Goal: Information Seeking & Learning: Check status

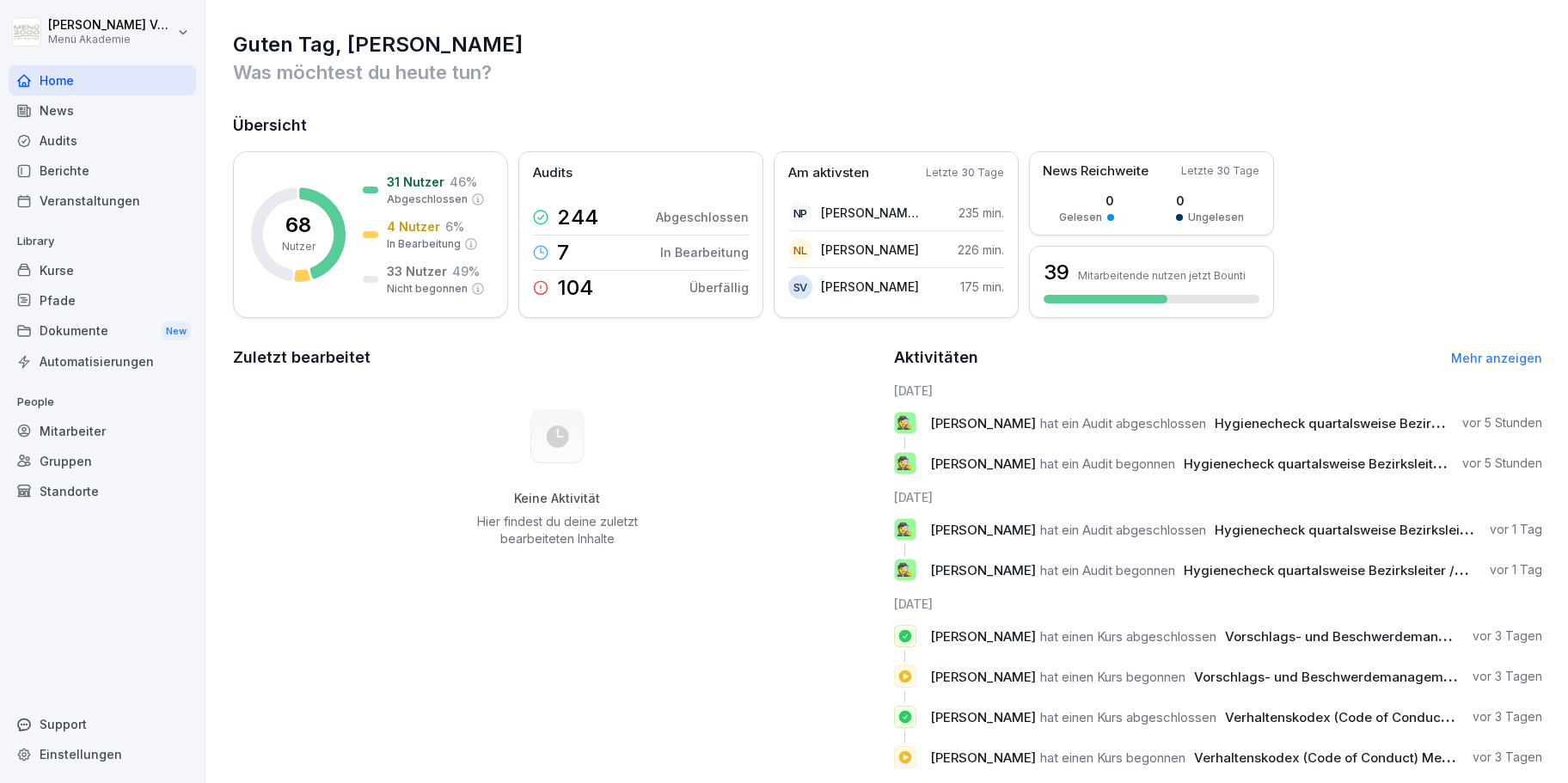
click at [326, 238] on rect at bounding box center [298, 235] width 95 height 95
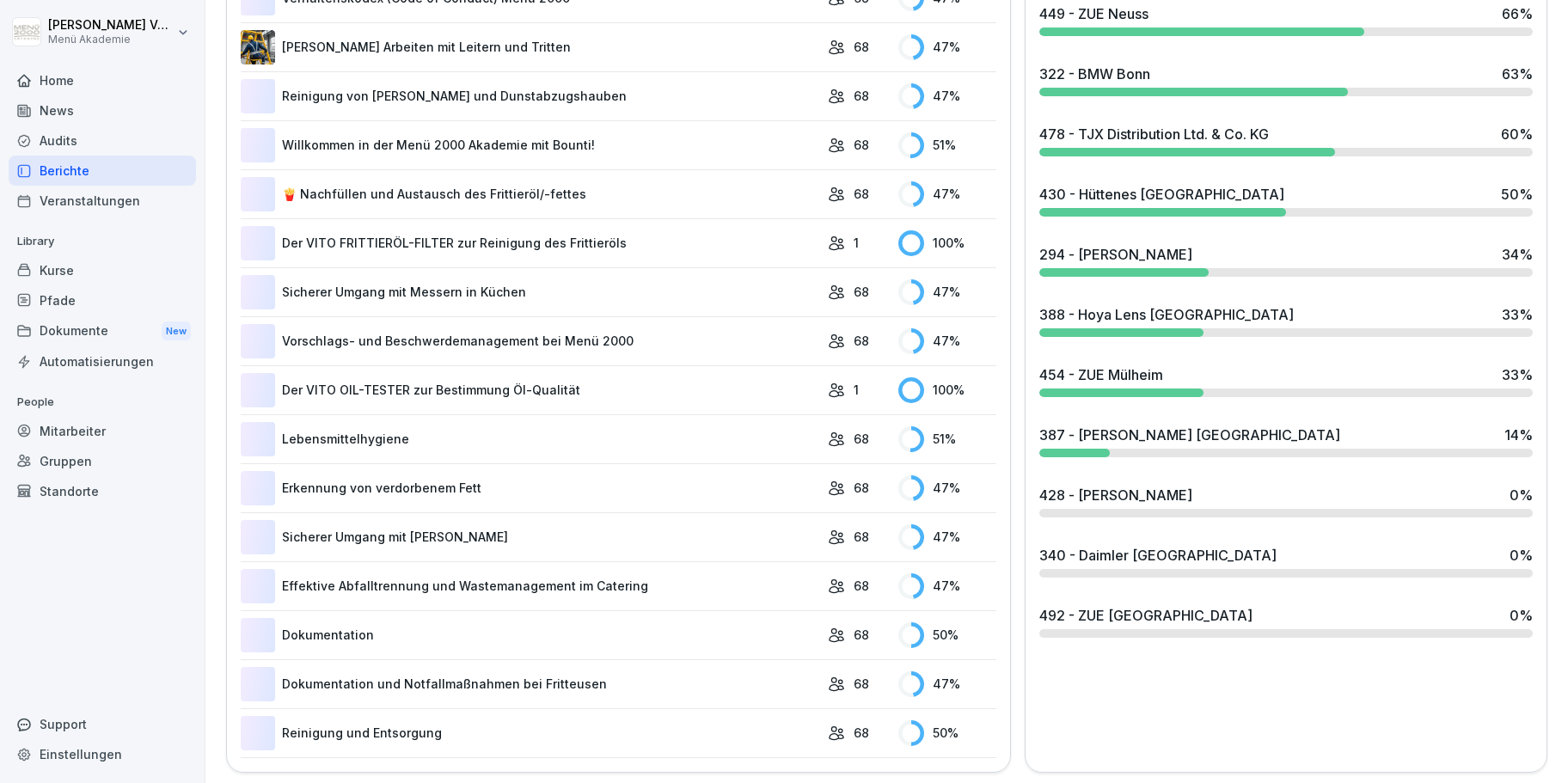
scroll to position [692, 0]
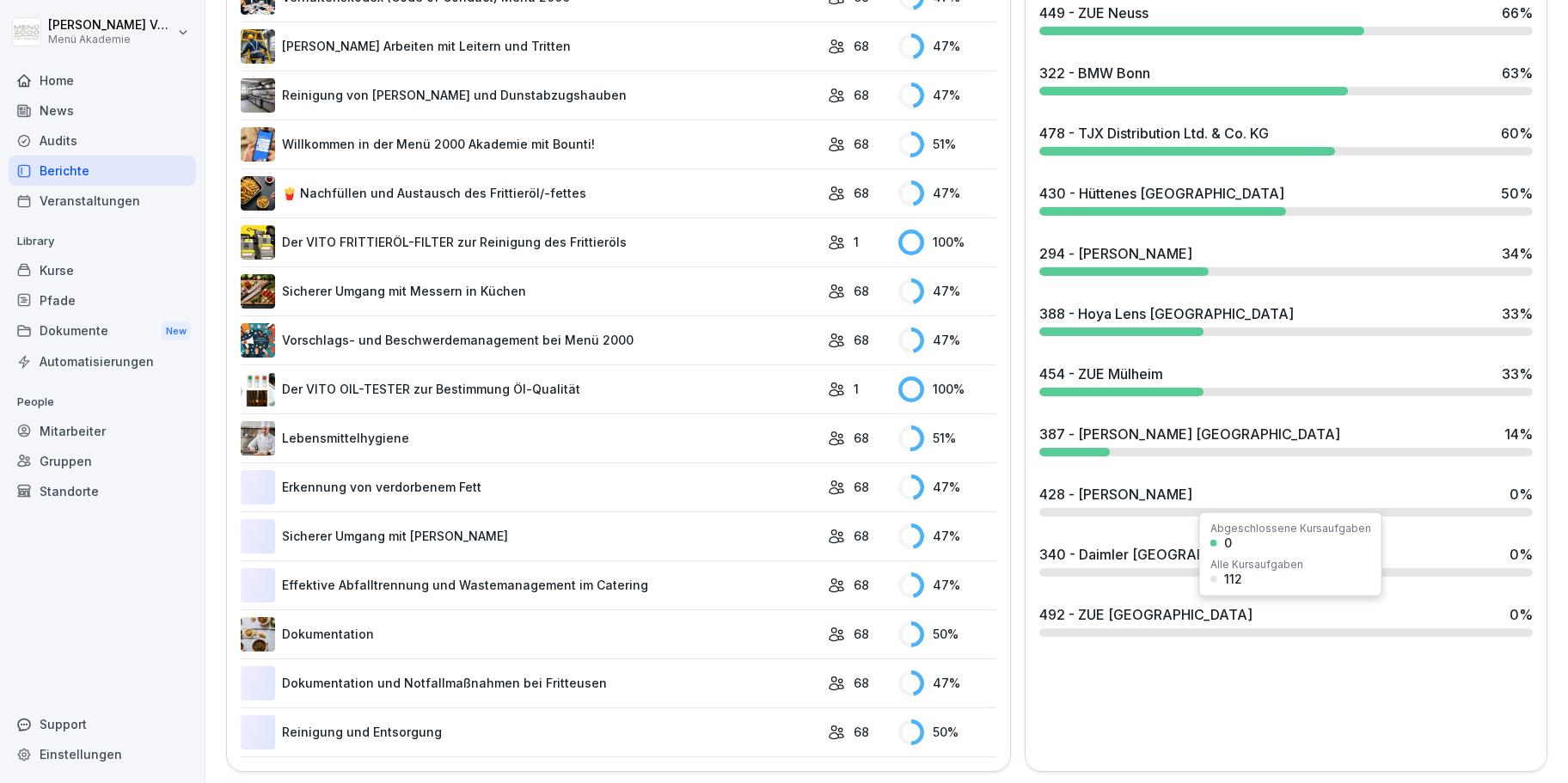
click at [1098, 629] on div at bounding box center [1285, 632] width 493 height 8
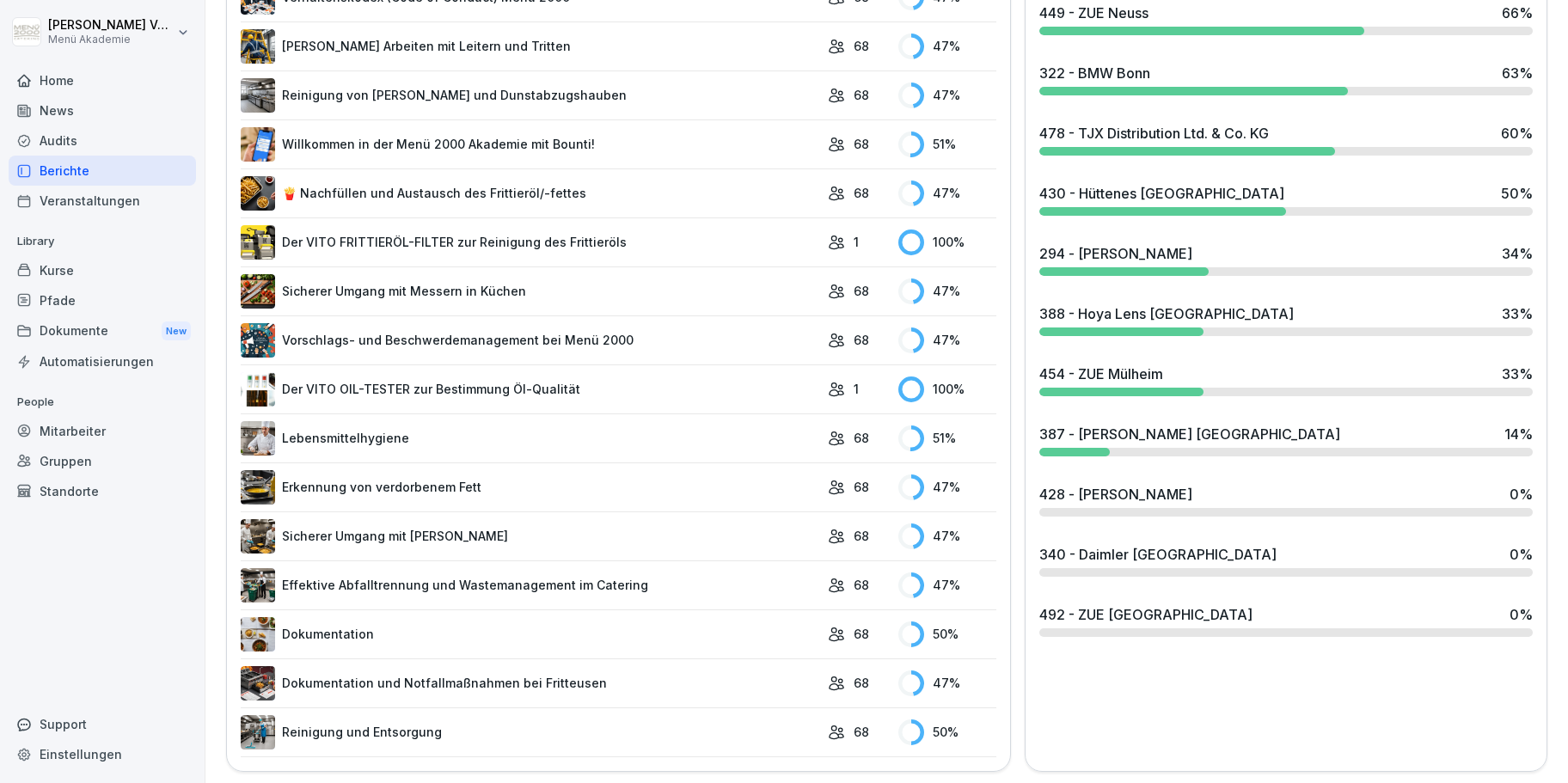
click at [1051, 611] on div "492 - ZUE [GEOGRAPHIC_DATA]" at bounding box center [1145, 615] width 213 height 21
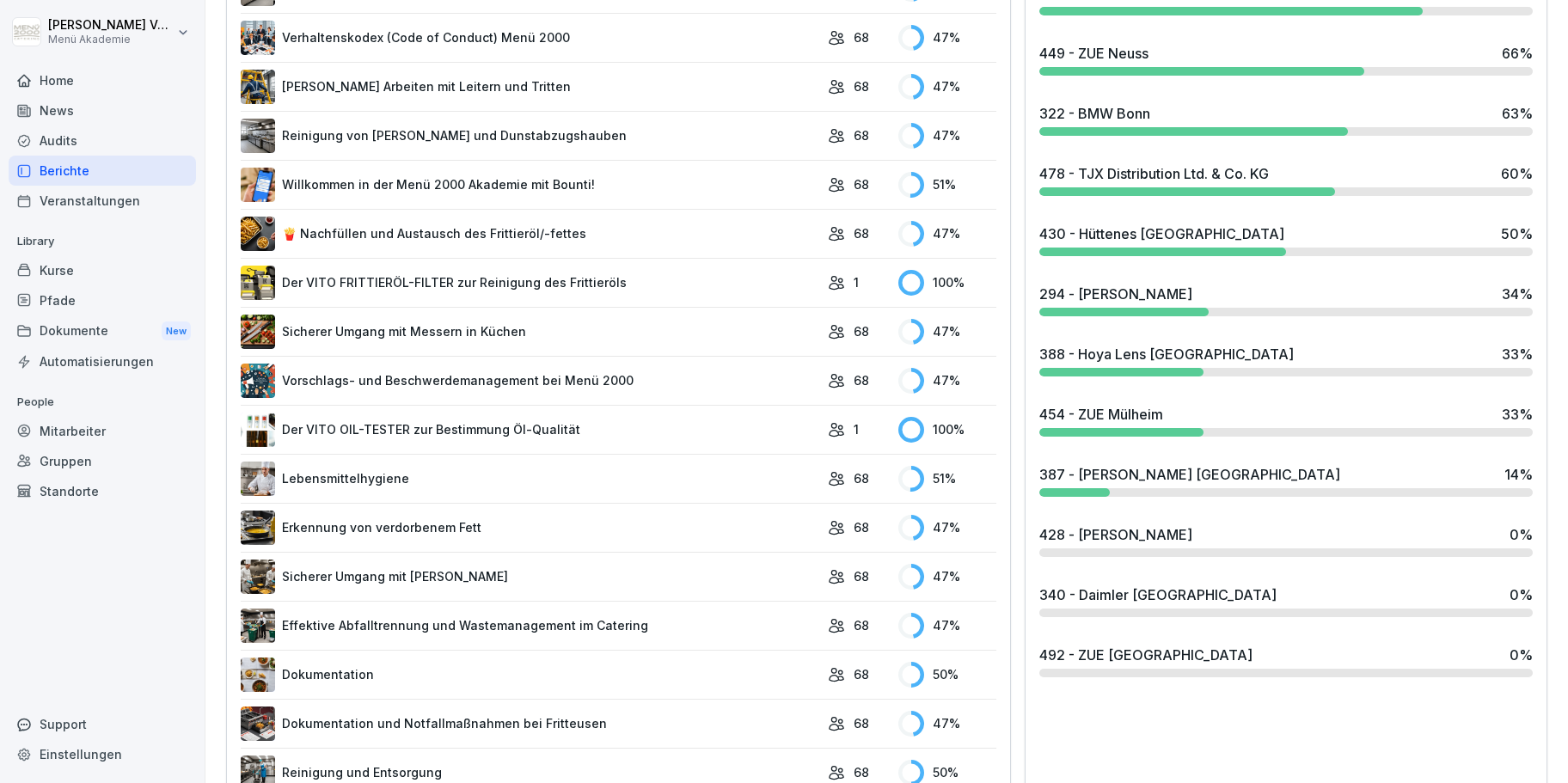
scroll to position [692, 0]
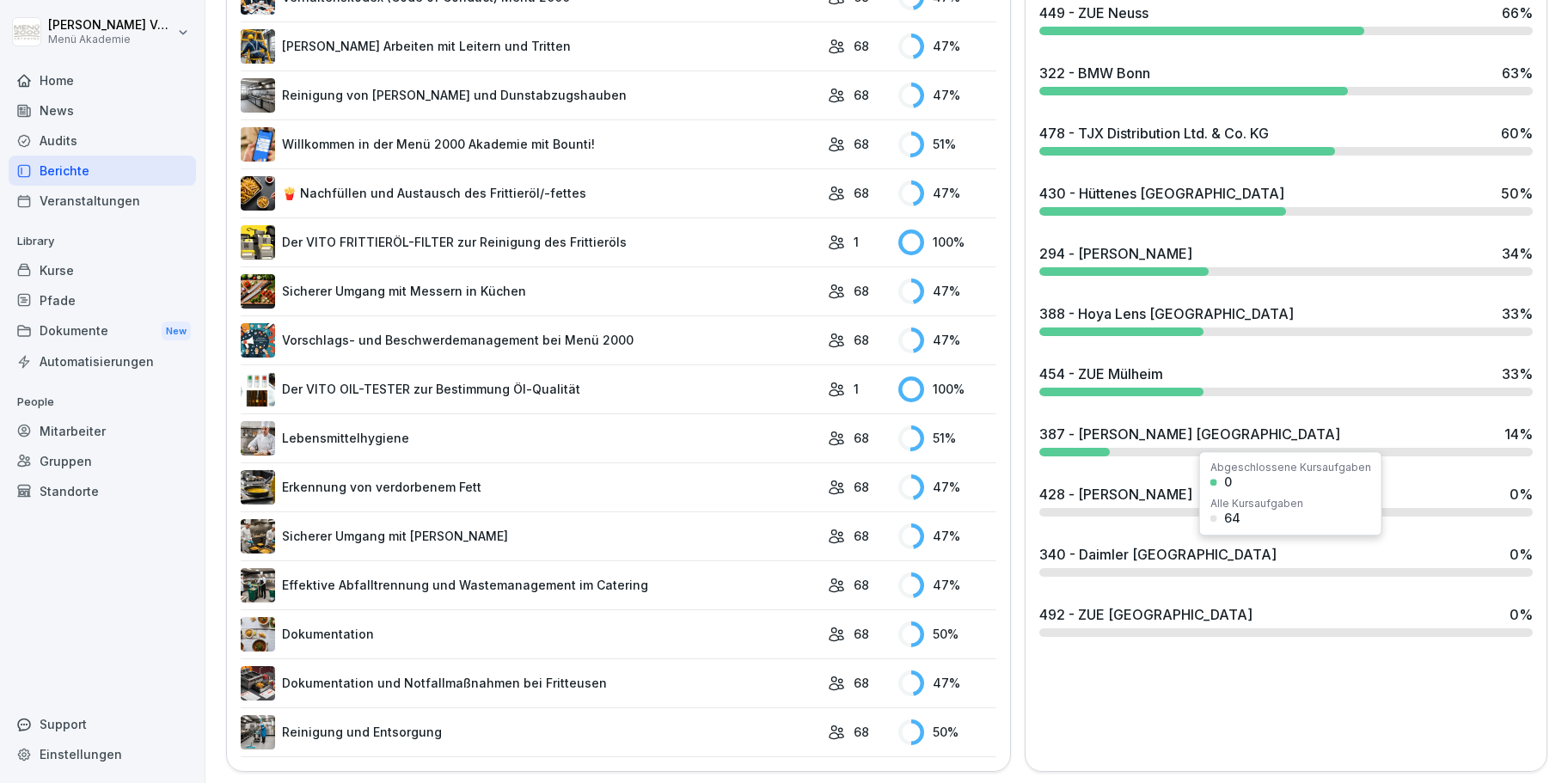
click at [1152, 564] on div "340 - Daimler [GEOGRAPHIC_DATA] 0 %" at bounding box center [1285, 560] width 507 height 46
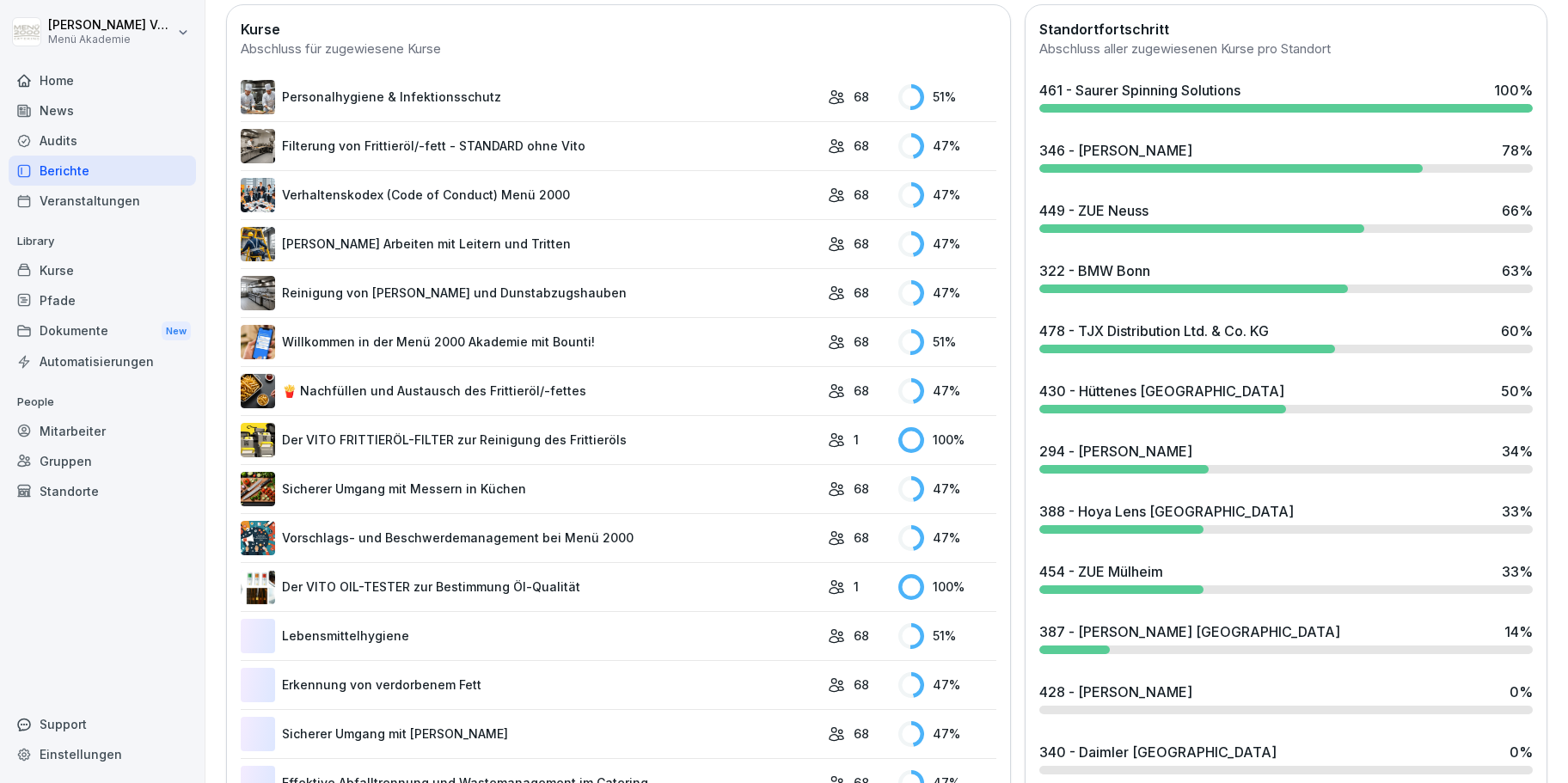
scroll to position [588, 0]
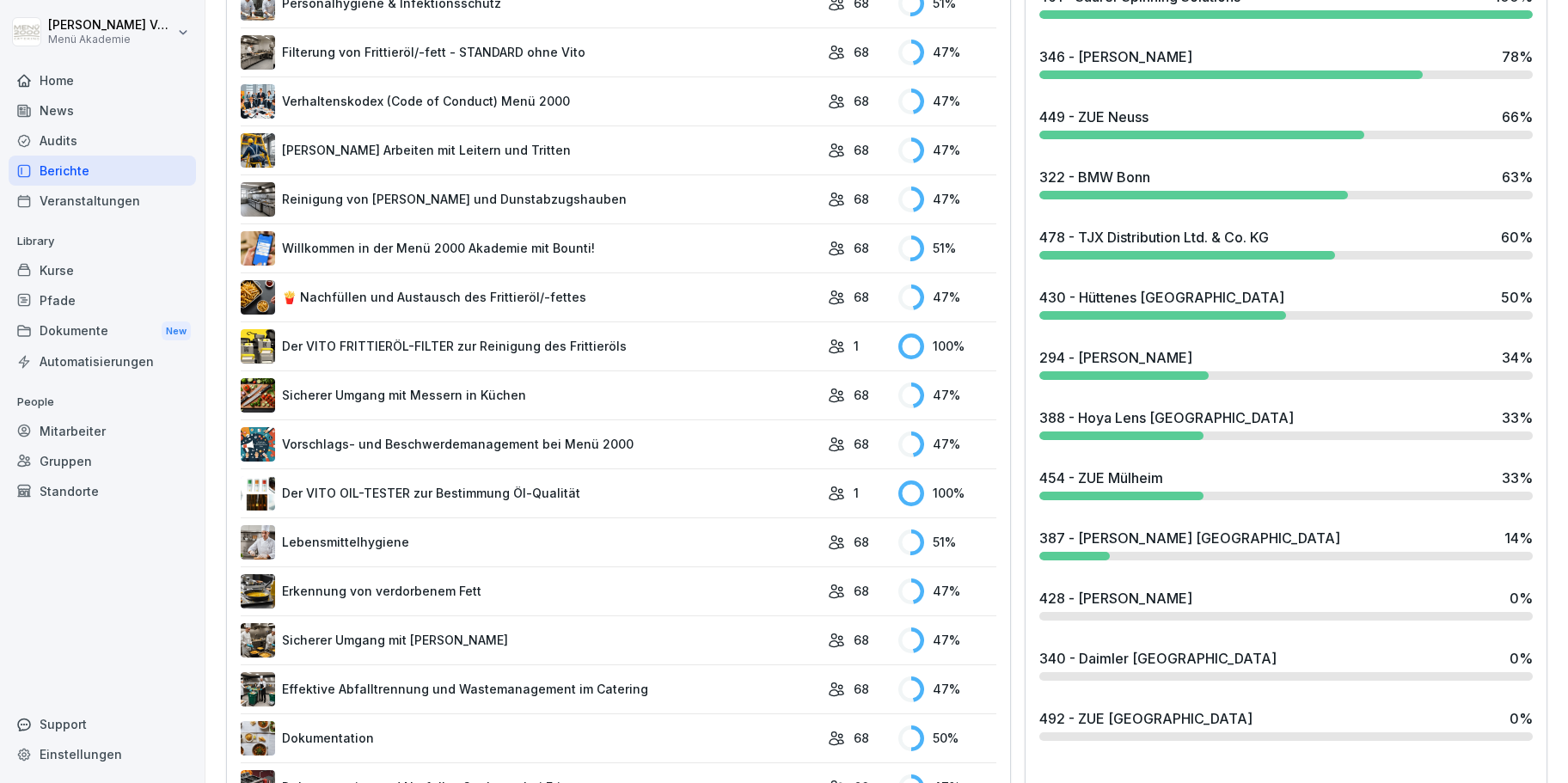
click at [1135, 544] on div "387 - [PERSON_NAME] [GEOGRAPHIC_DATA]" at bounding box center [1190, 538] width 300 height 21
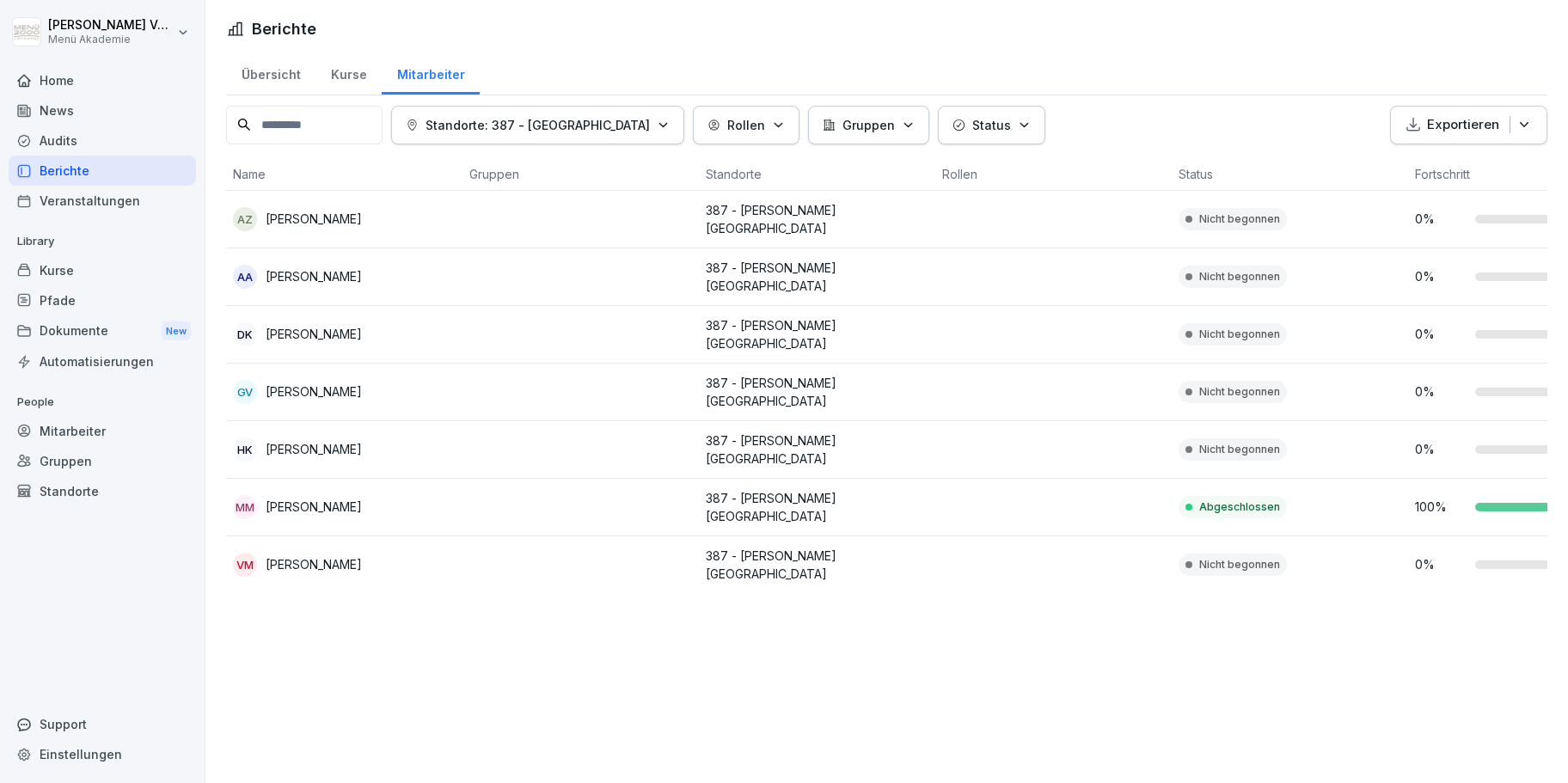
drag, startPoint x: 416, startPoint y: 216, endPoint x: 269, endPoint y: 229, distance: 147.6
click at [269, 229] on td "AZ [PERSON_NAME]" at bounding box center [345, 219] width 237 height 57
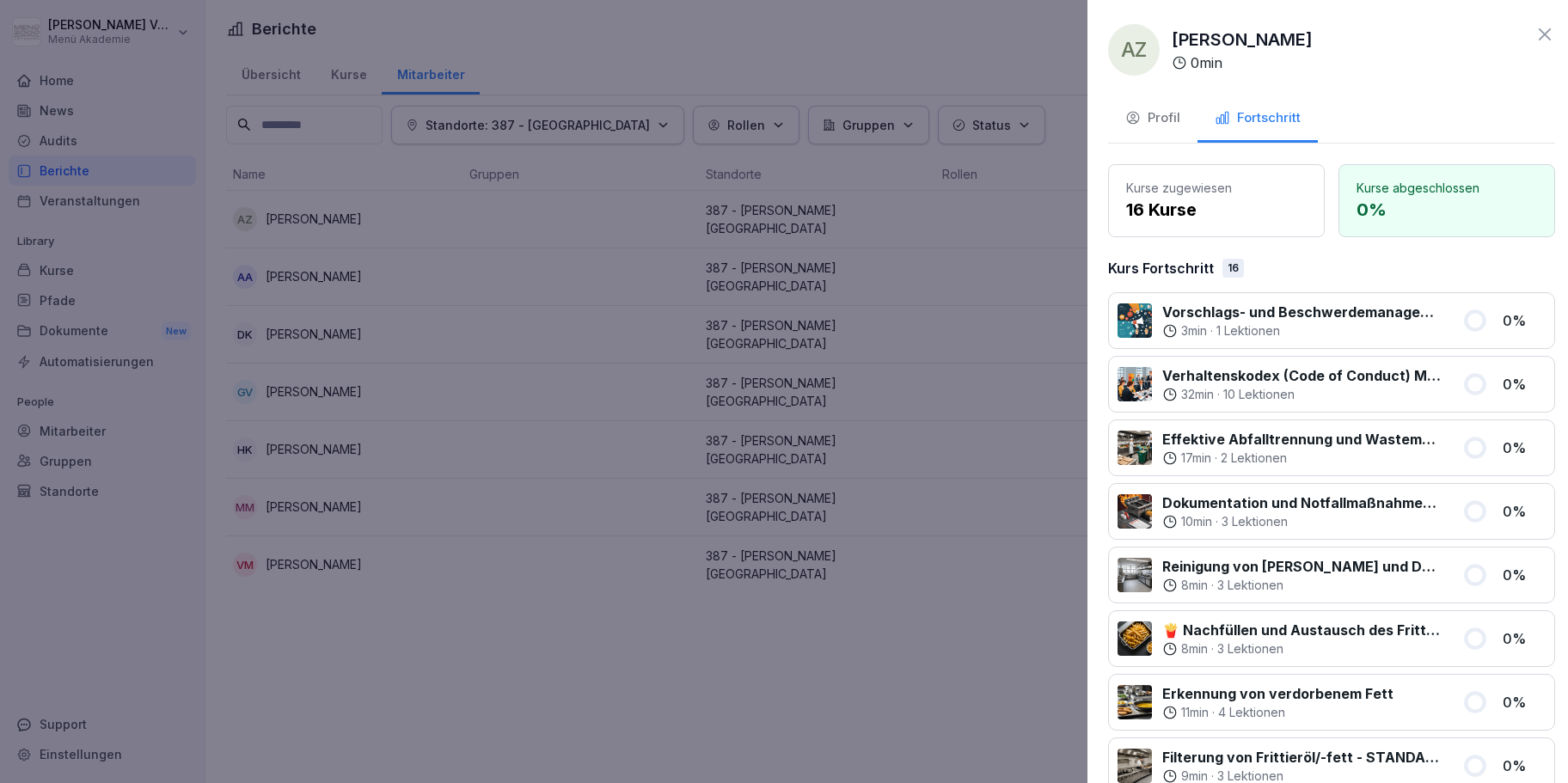
click at [612, 259] on div at bounding box center [784, 392] width 1568 height 783
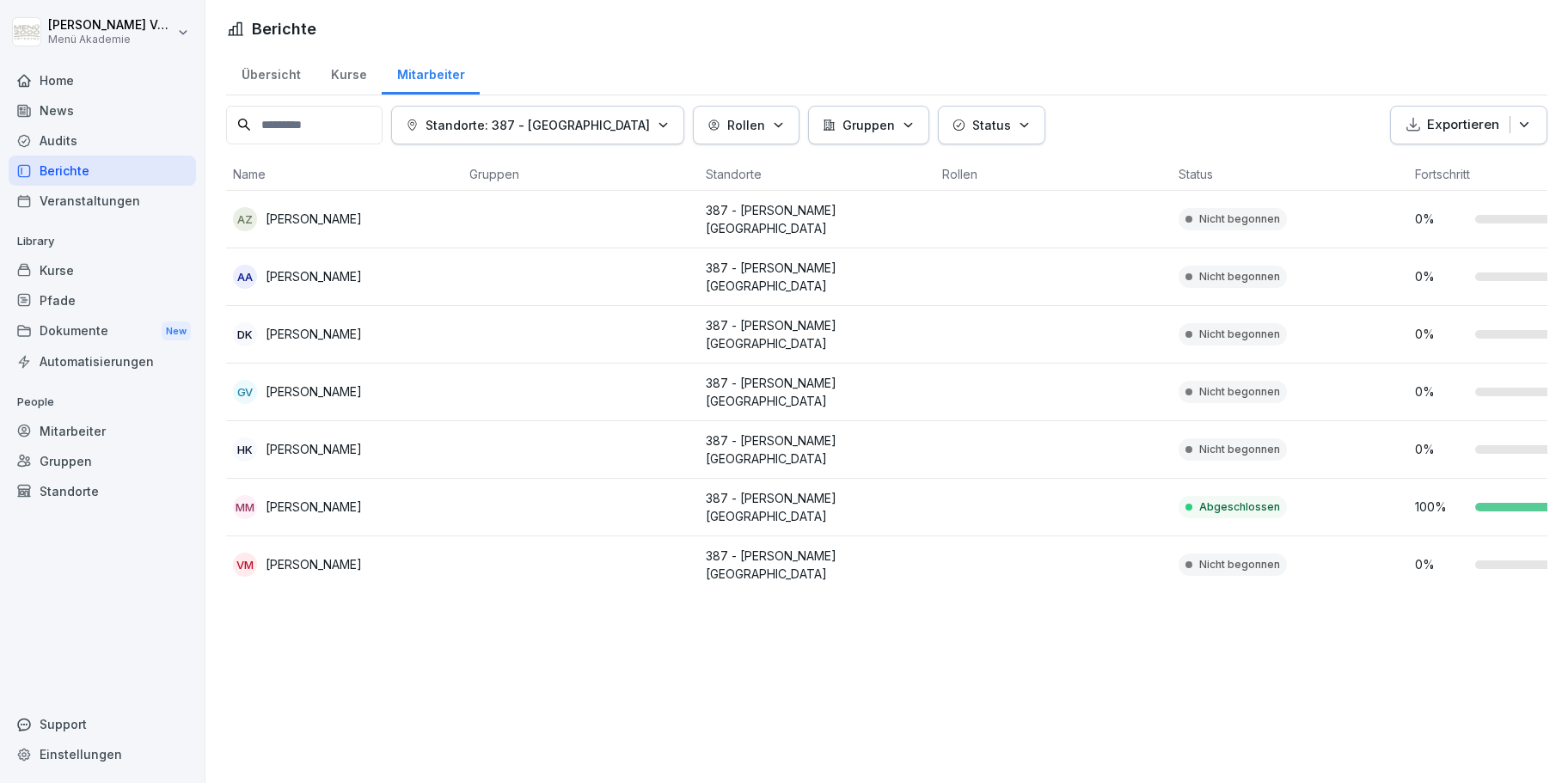
drag, startPoint x: 433, startPoint y: 218, endPoint x: 400, endPoint y: 212, distance: 33.5
click at [432, 218] on div "AZ [PERSON_NAME]" at bounding box center [344, 220] width 223 height 24
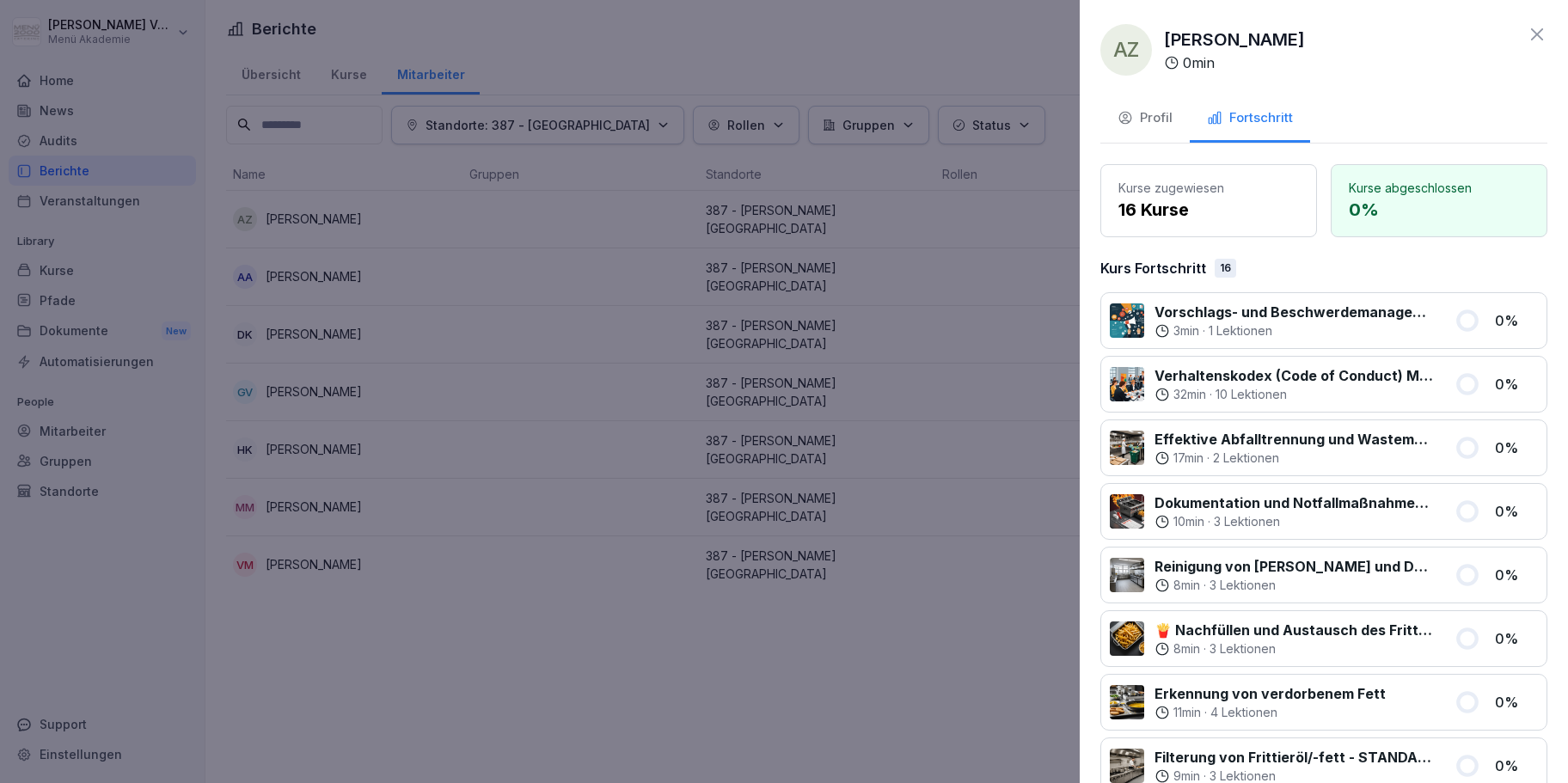
drag, startPoint x: 1365, startPoint y: 37, endPoint x: 1161, endPoint y: 44, distance: 204.1
click at [1166, 44] on p "[PERSON_NAME]" at bounding box center [1234, 38] width 141 height 25
copy p "[PERSON_NAME]"
click at [575, 24] on div at bounding box center [784, 392] width 1568 height 783
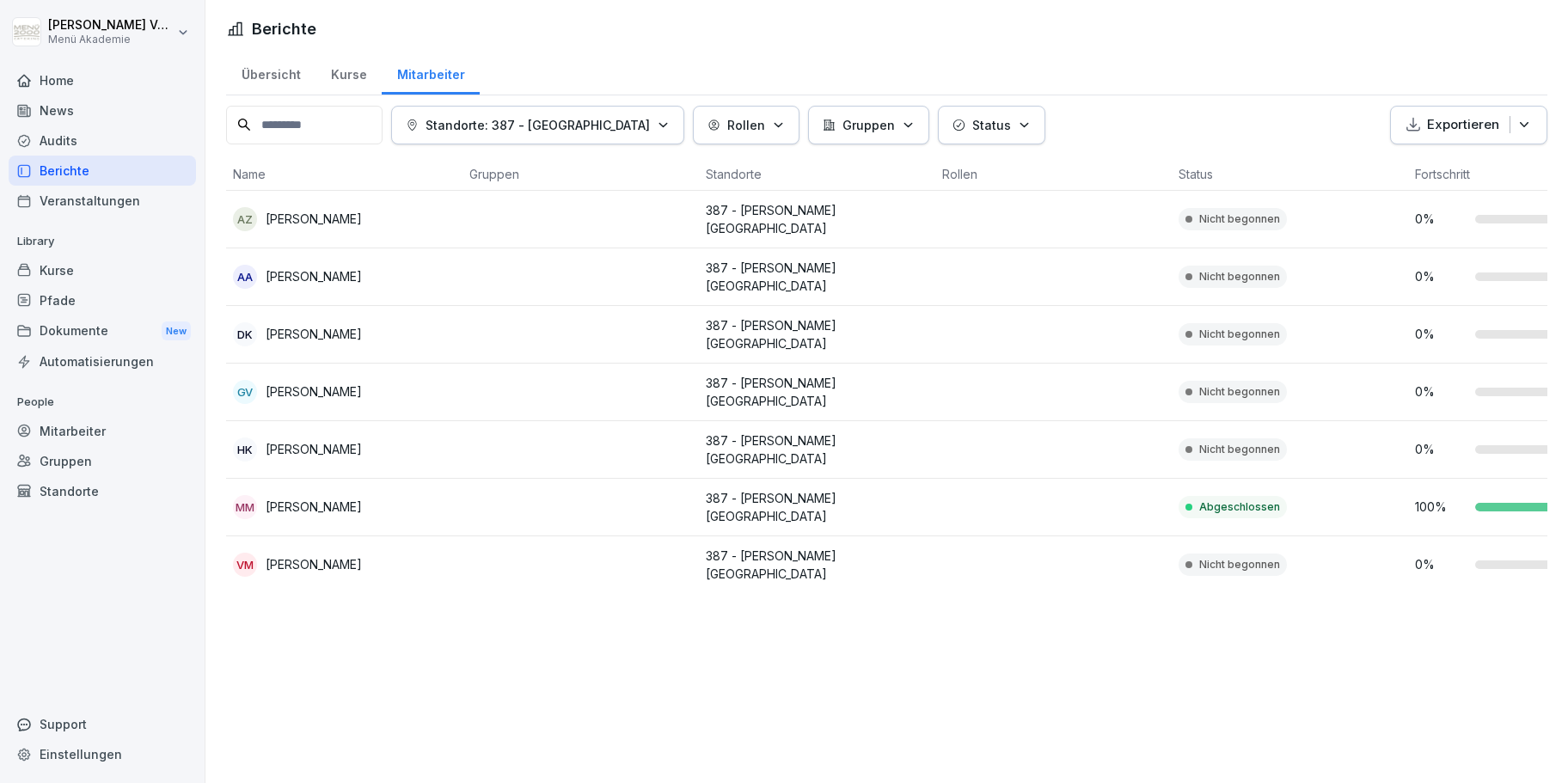
click at [341, 278] on p "[PERSON_NAME]" at bounding box center [314, 276] width 97 height 18
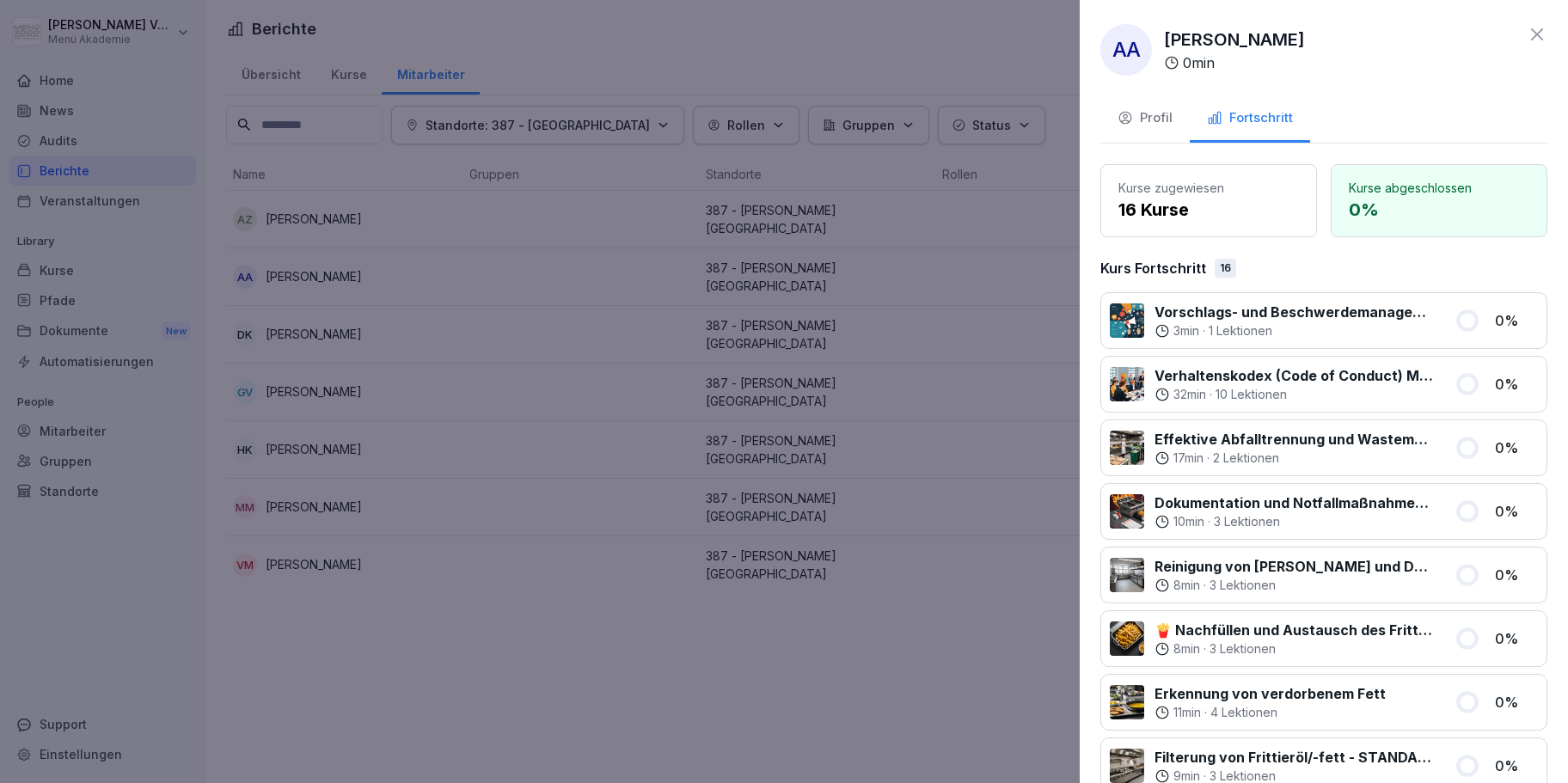
drag, startPoint x: 1299, startPoint y: 38, endPoint x: 1169, endPoint y: 48, distance: 130.4
click at [1169, 48] on p "[PERSON_NAME]" at bounding box center [1234, 38] width 141 height 25
copy p "[PERSON_NAME]"
click at [903, 132] on div at bounding box center [784, 392] width 1568 height 783
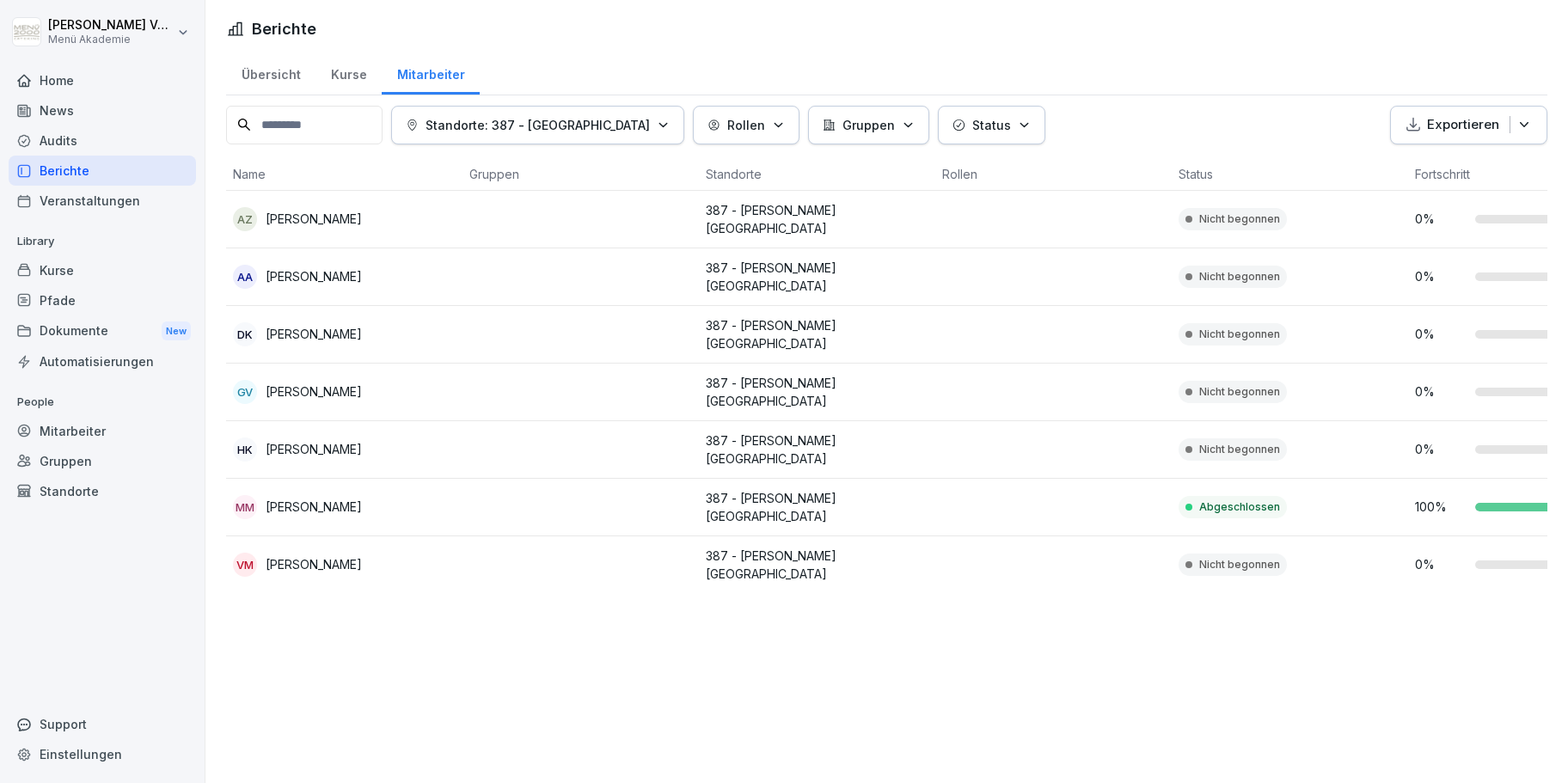
click at [340, 440] on p "[PERSON_NAME]" at bounding box center [314, 449] width 97 height 18
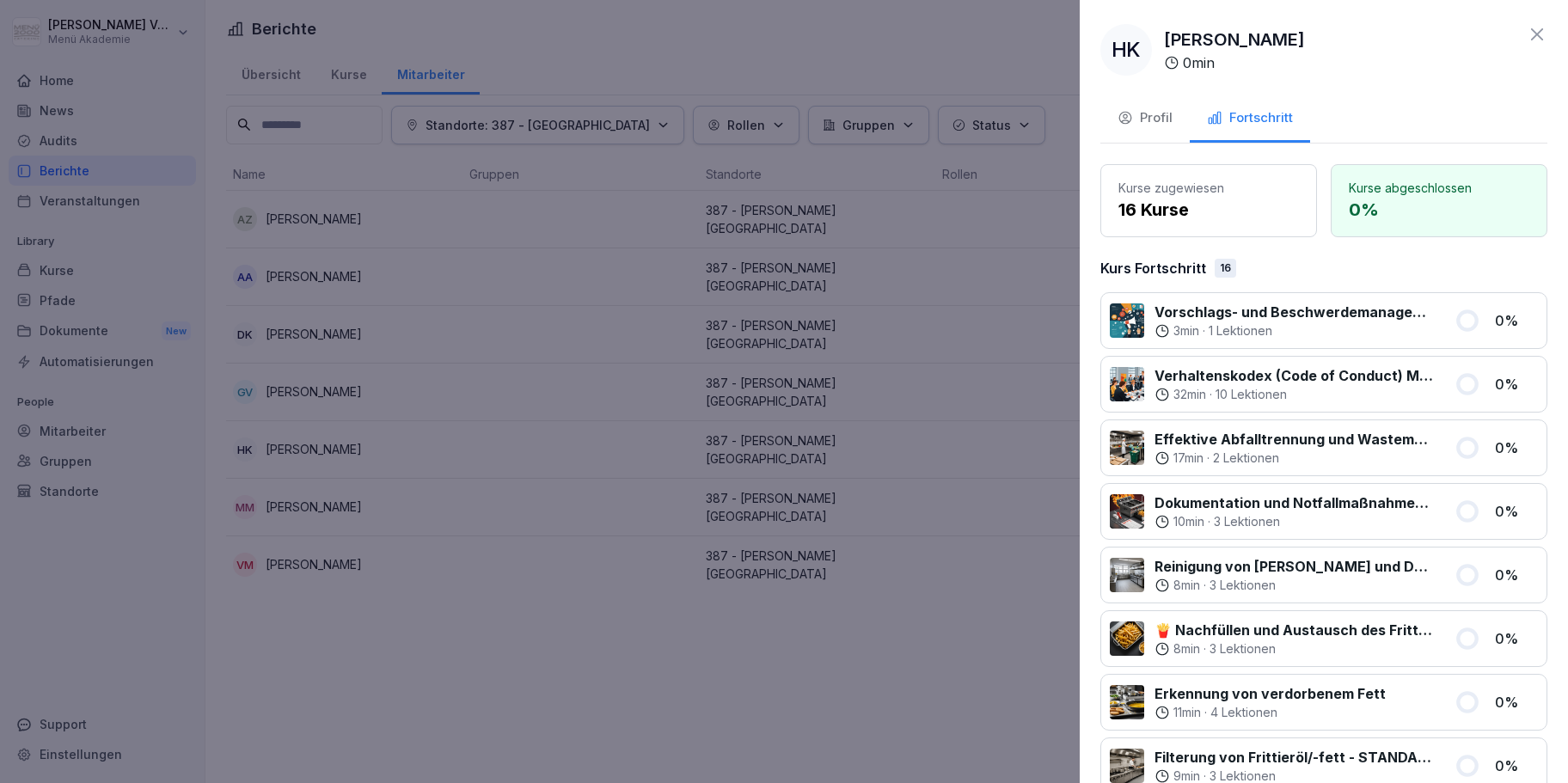
drag, startPoint x: 1360, startPoint y: 37, endPoint x: 1148, endPoint y: 52, distance: 212.5
click at [1148, 52] on div "HK Hermina Kamberowska 0 min" at bounding box center [1324, 50] width 447 height 52
copy p "[PERSON_NAME]"
click at [484, 188] on div at bounding box center [784, 392] width 1568 height 783
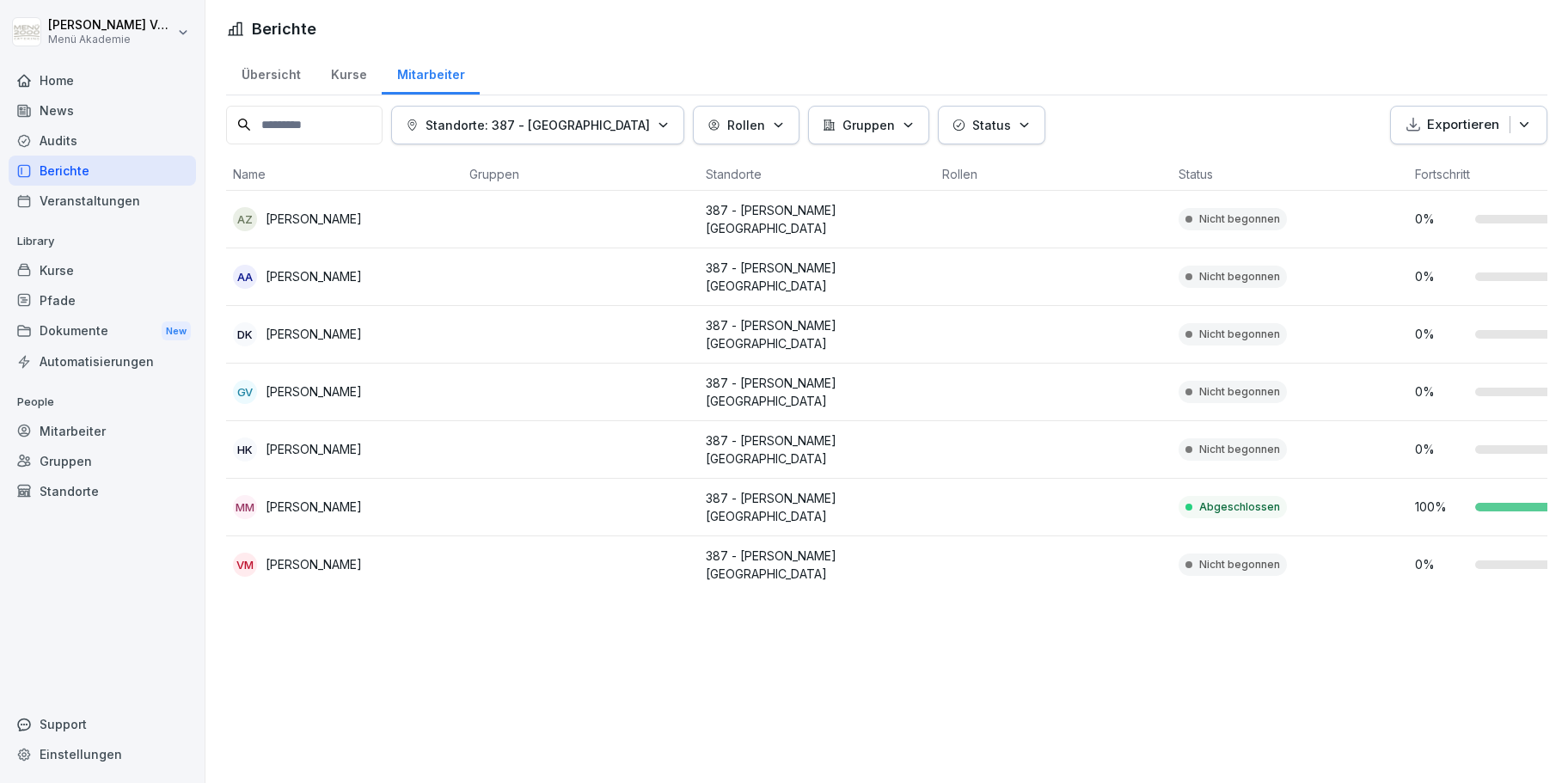
click at [351, 555] on p "[PERSON_NAME]" at bounding box center [314, 563] width 97 height 18
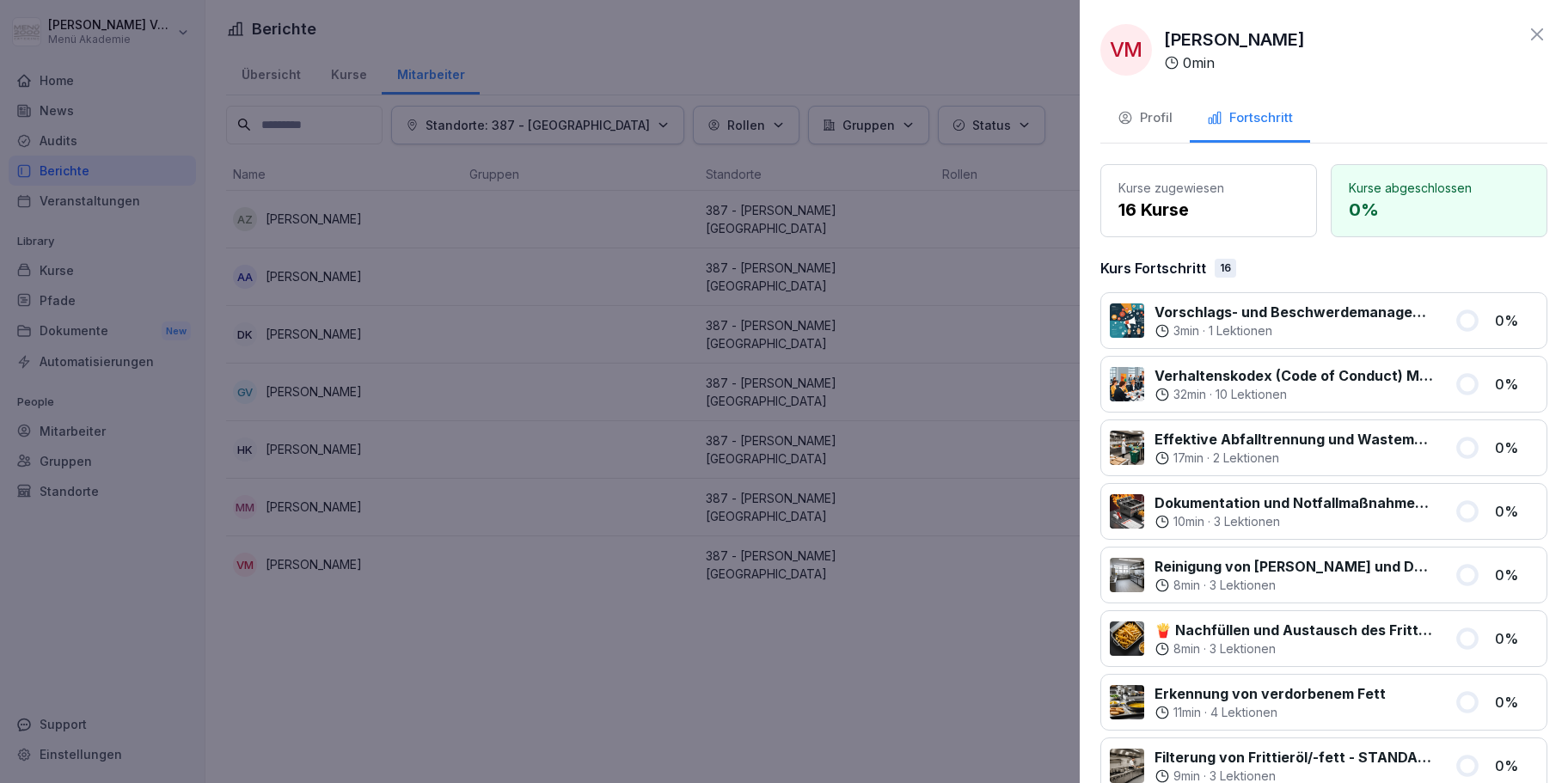
drag, startPoint x: 1337, startPoint y: 39, endPoint x: 1158, endPoint y: 42, distance: 179.0
click at [1166, 46] on div "VM Varsenik Margaryan 0 min" at bounding box center [1324, 50] width 447 height 52
copy p "[PERSON_NAME]"
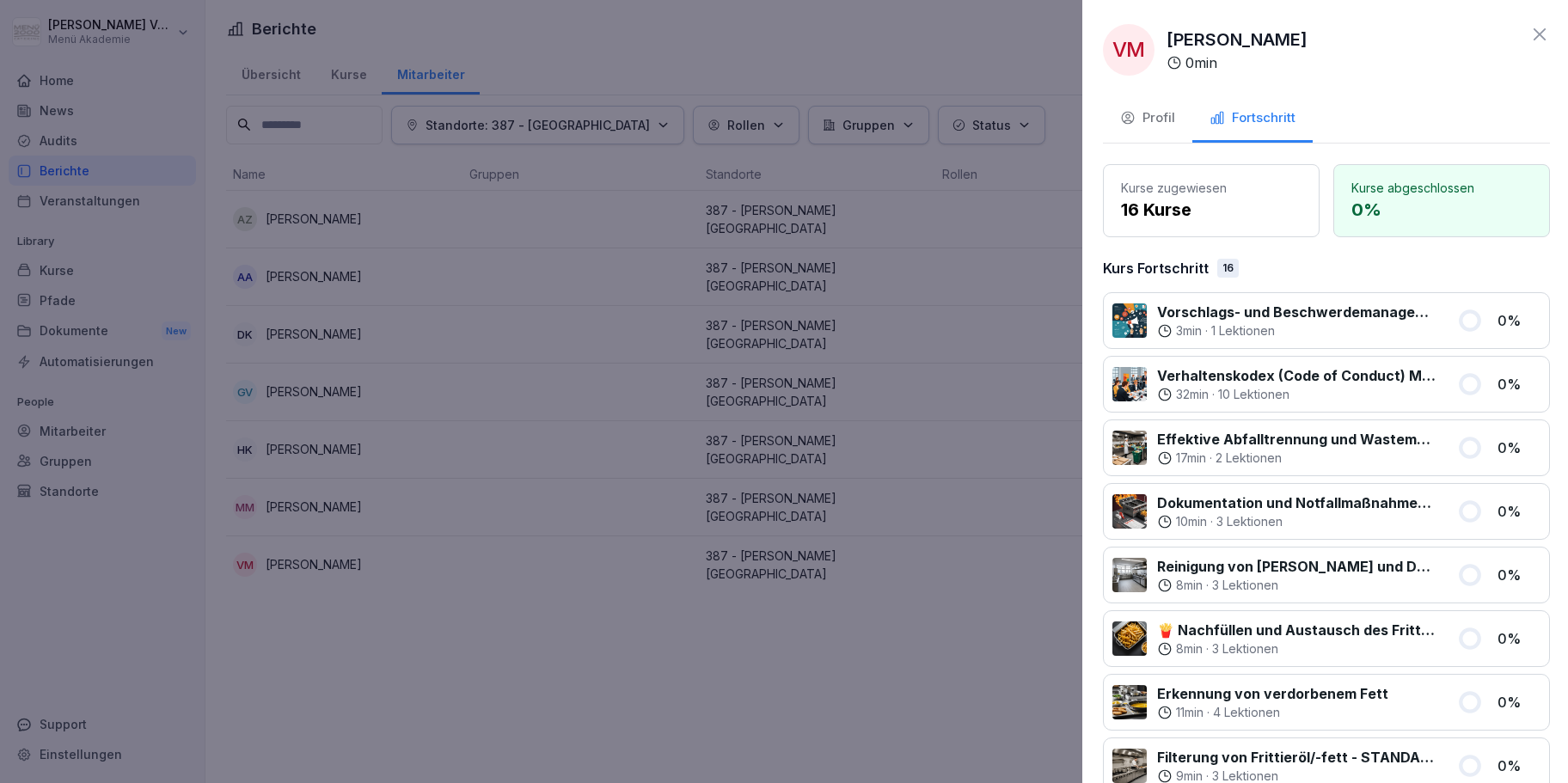
click at [859, 57] on div at bounding box center [784, 392] width 1568 height 783
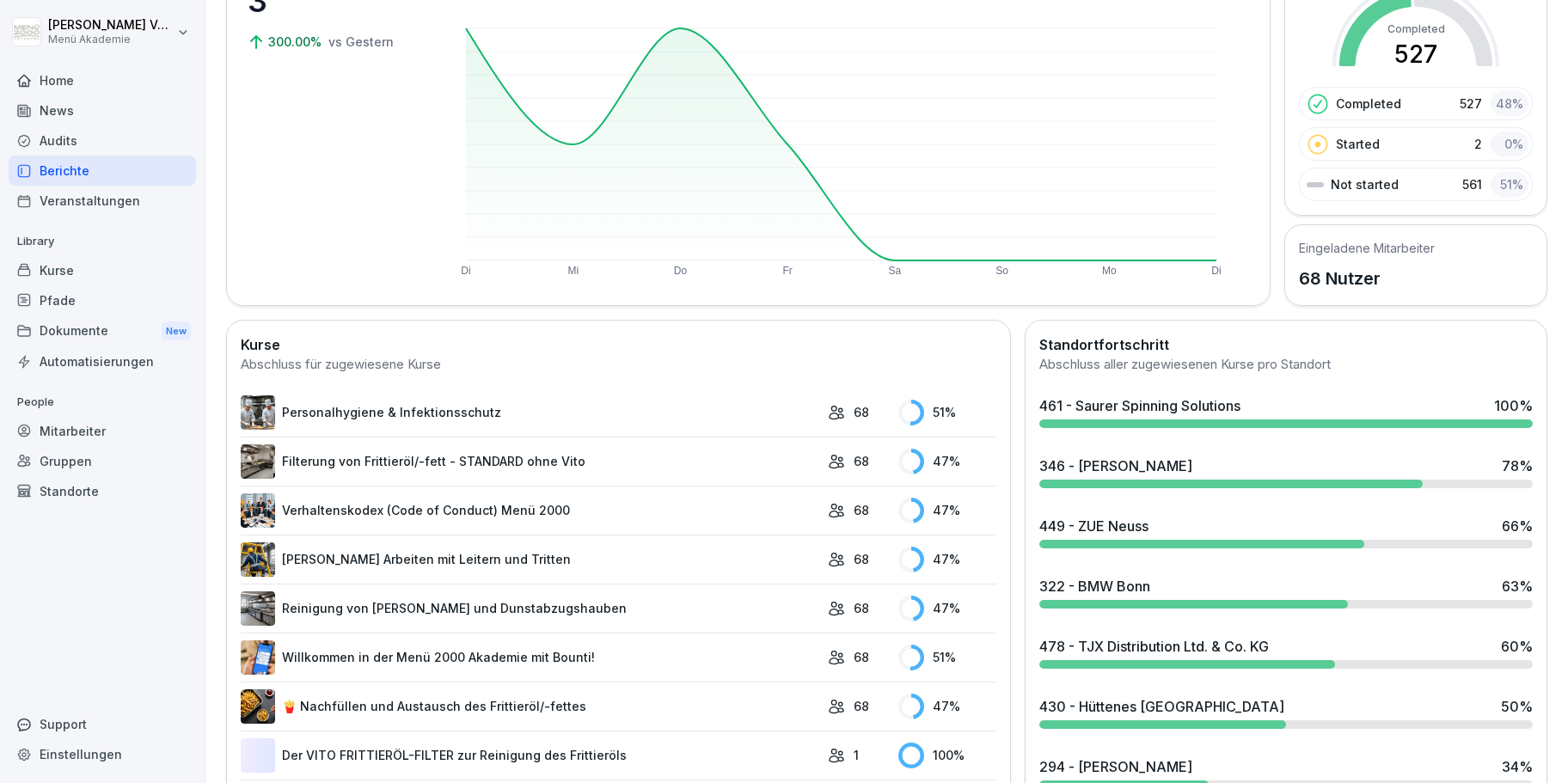
scroll to position [294, 0]
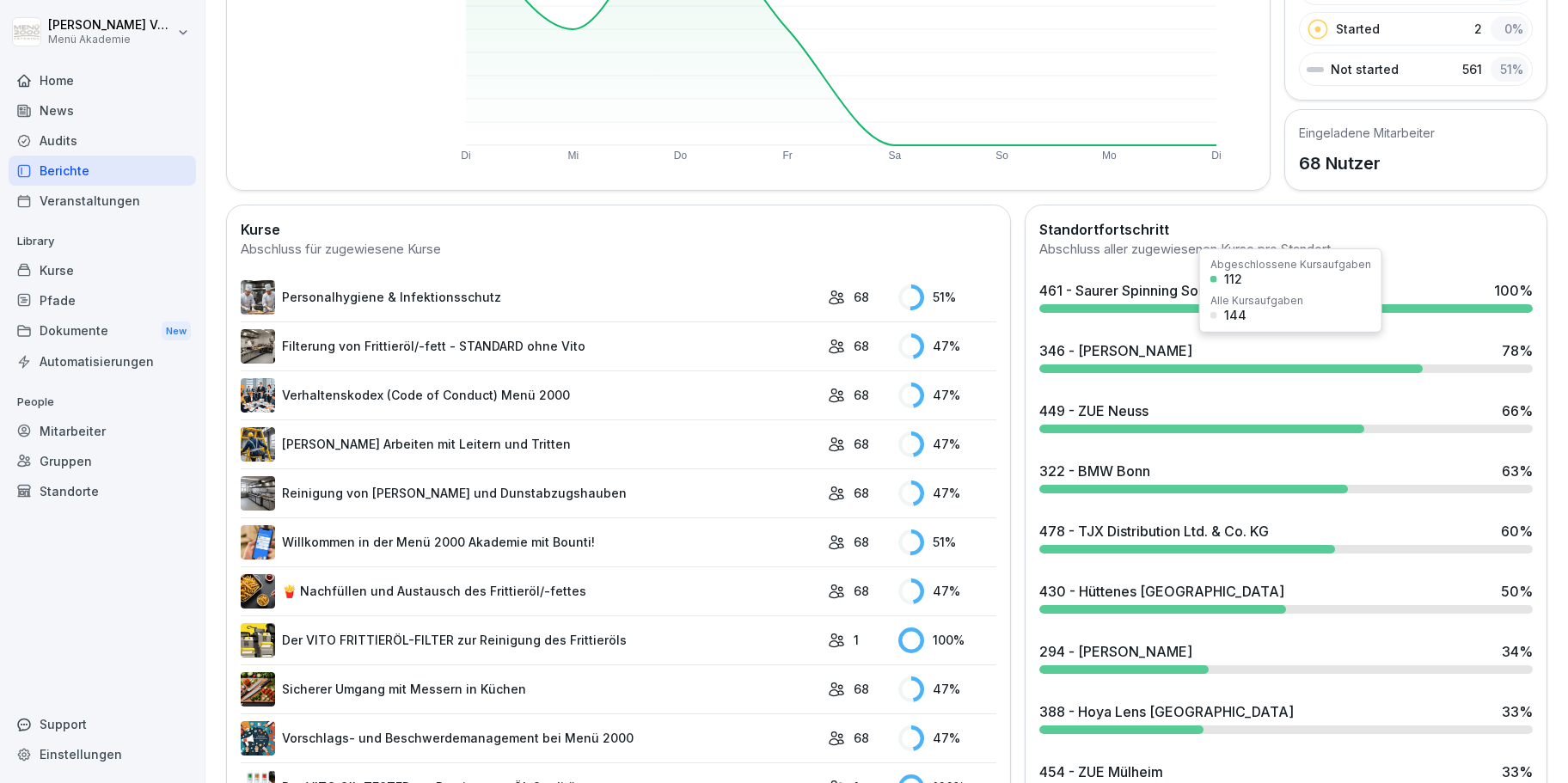
click at [1161, 350] on div "346 - [PERSON_NAME]" at bounding box center [1115, 351] width 153 height 21
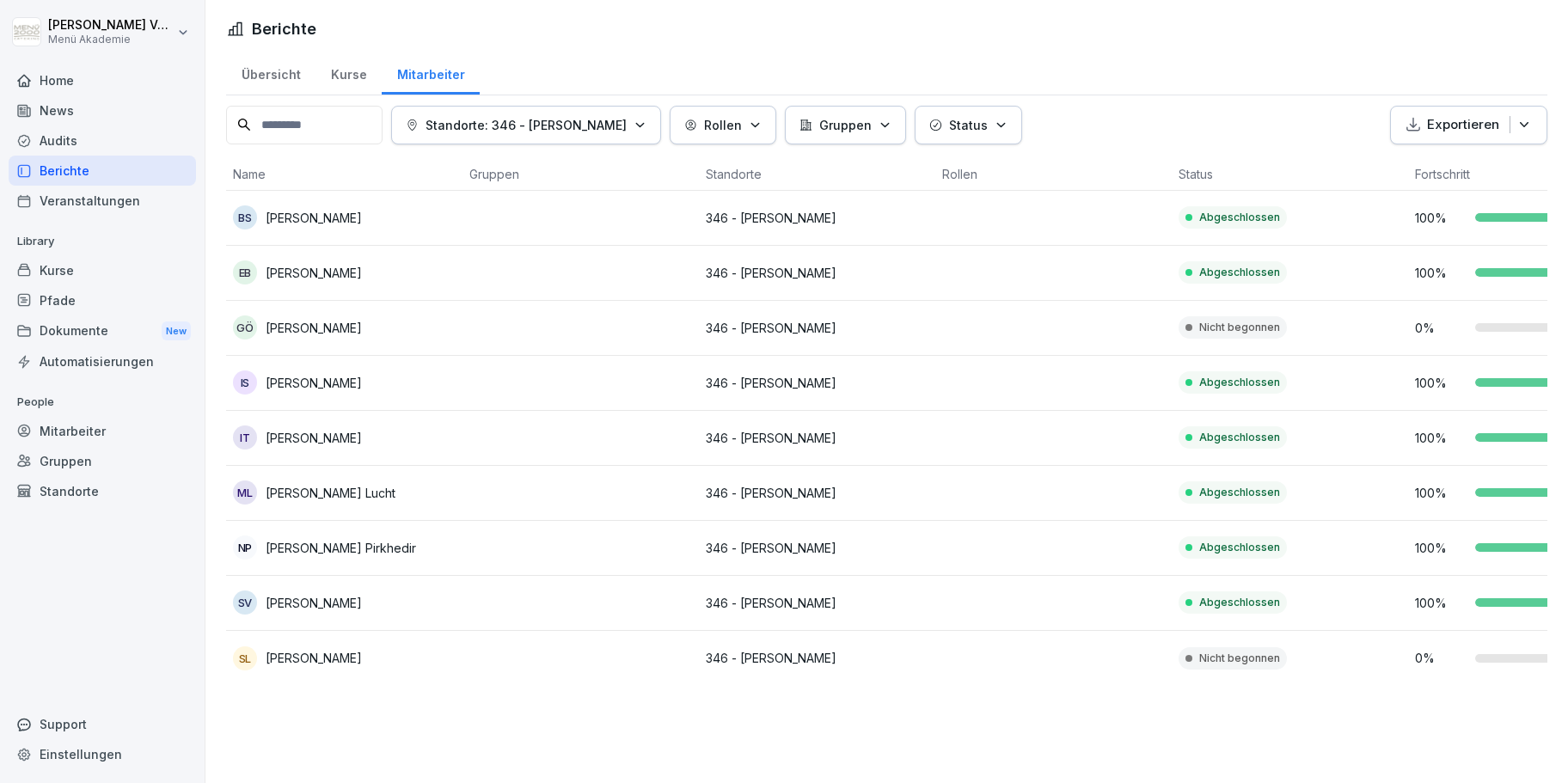
click at [309, 330] on p "[PERSON_NAME]" at bounding box center [314, 328] width 97 height 18
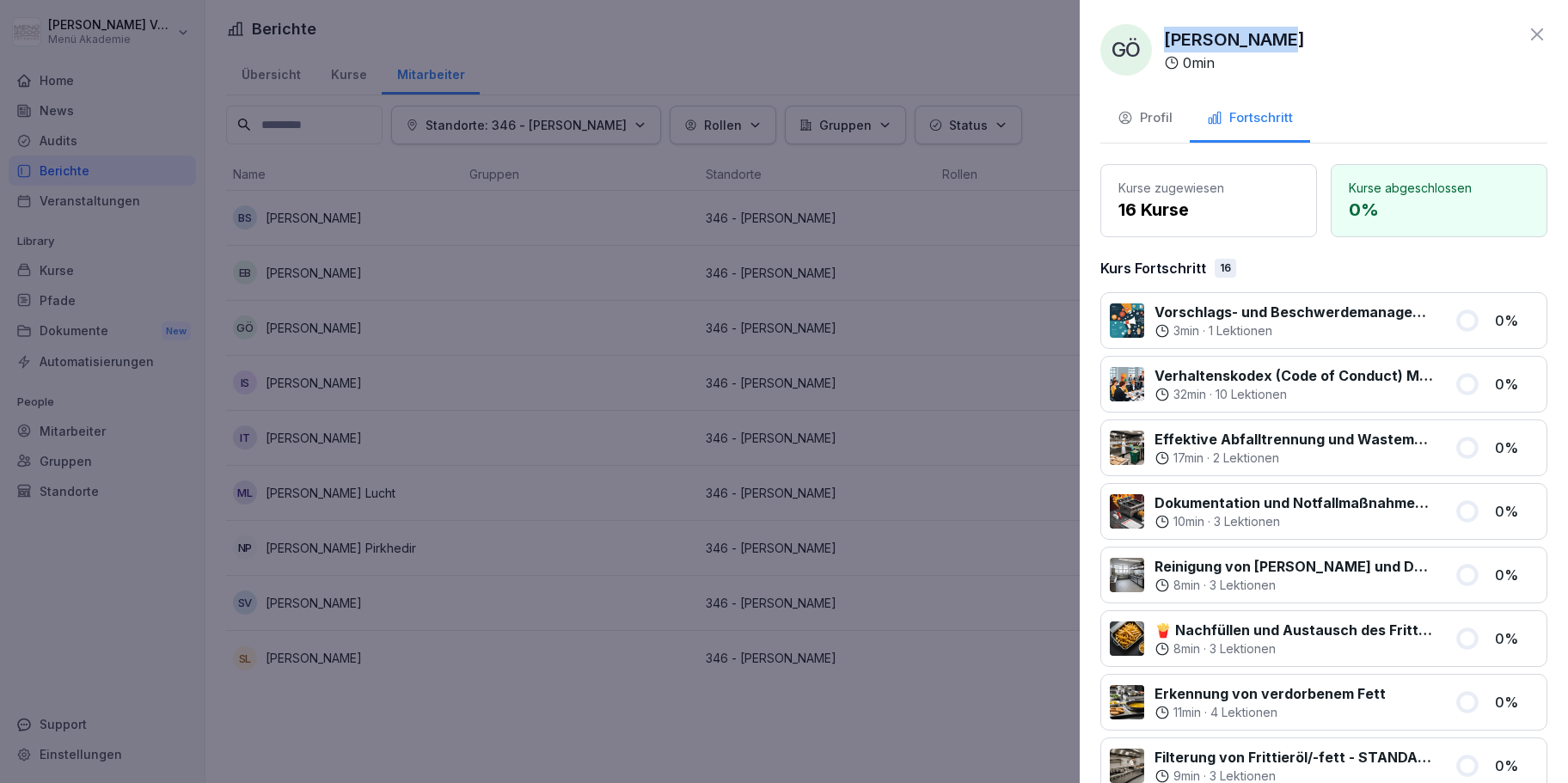
drag, startPoint x: 1279, startPoint y: 35, endPoint x: 1164, endPoint y: 47, distance: 115.6
click at [1164, 47] on p "[PERSON_NAME]" at bounding box center [1234, 38] width 141 height 25
copy p "[PERSON_NAME]"
click at [658, 558] on div at bounding box center [784, 392] width 1568 height 783
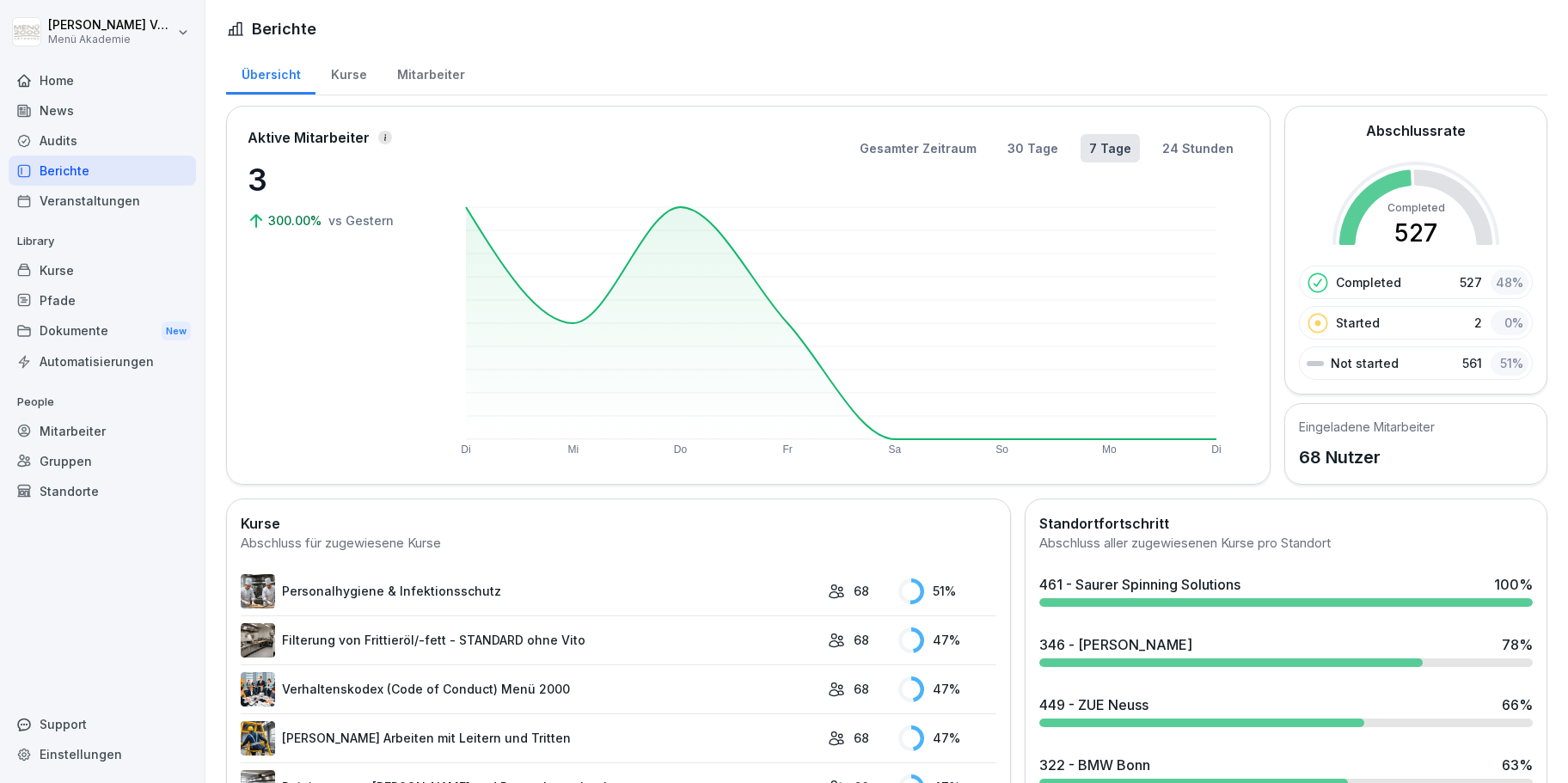
scroll to position [490, 0]
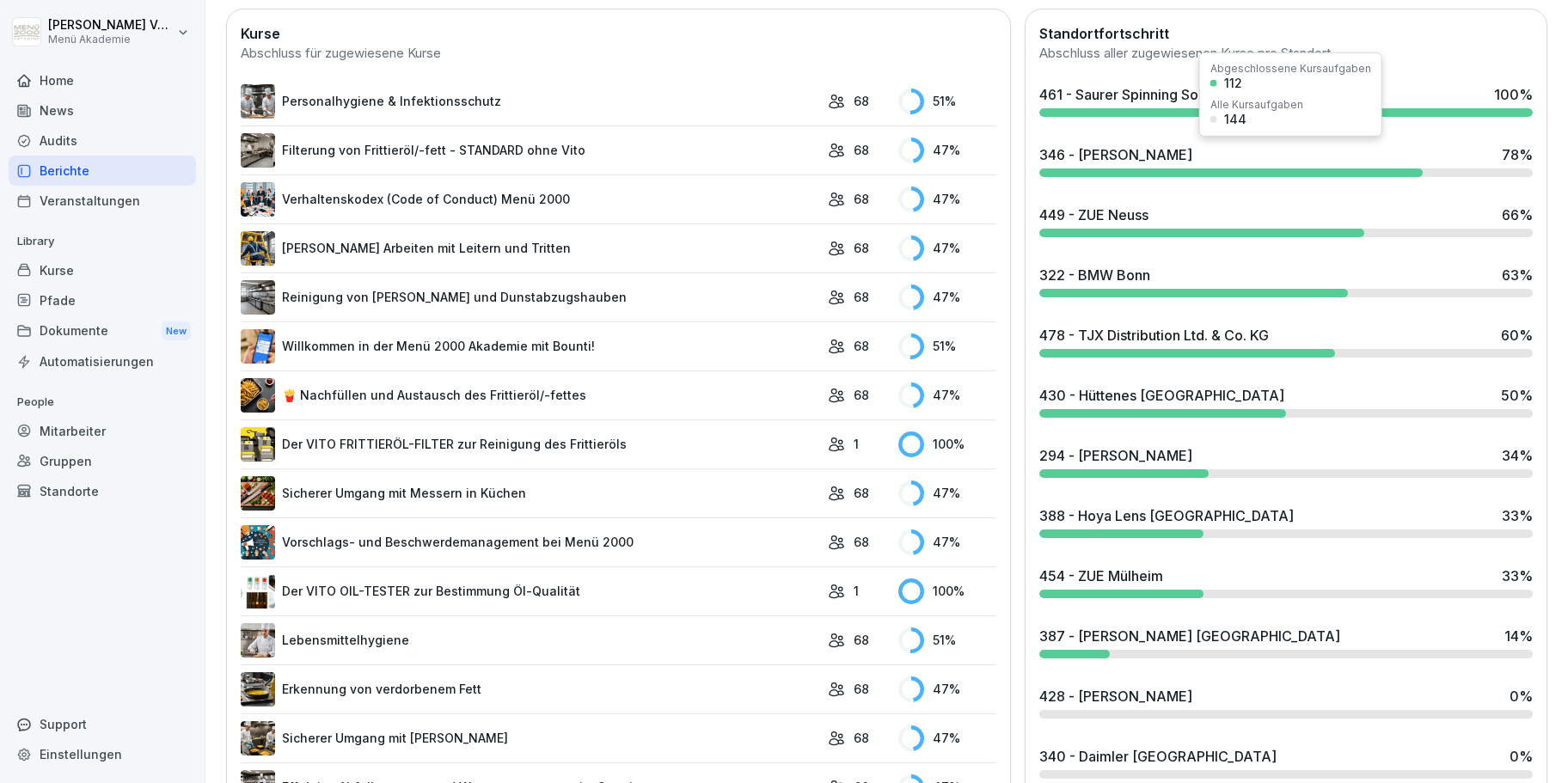
click at [1113, 166] on div "346 - [PERSON_NAME] 78 %" at bounding box center [1285, 160] width 507 height 46
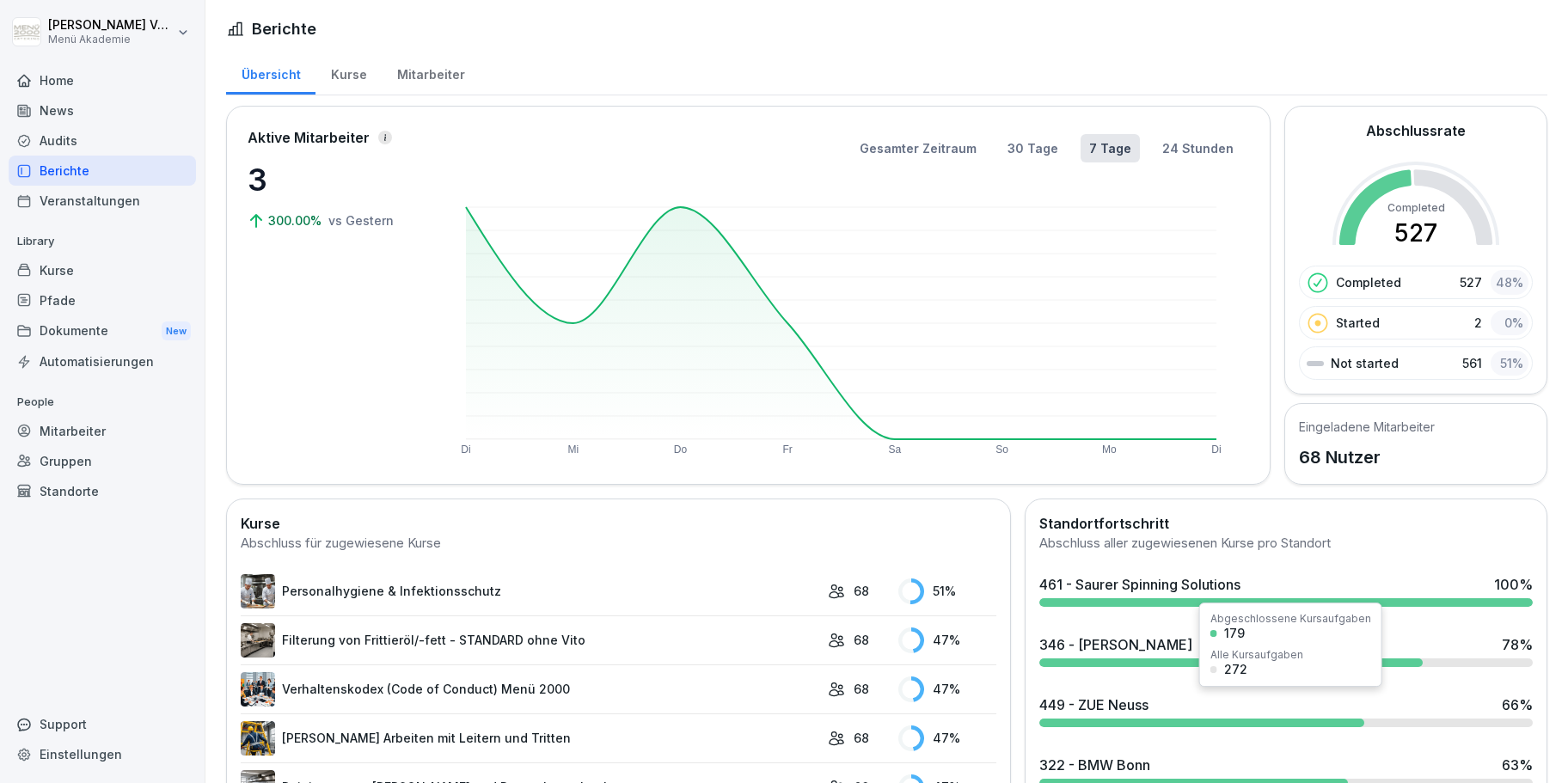
click at [1148, 706] on div "449 - ZUE Neuss" at bounding box center [1094, 705] width 109 height 21
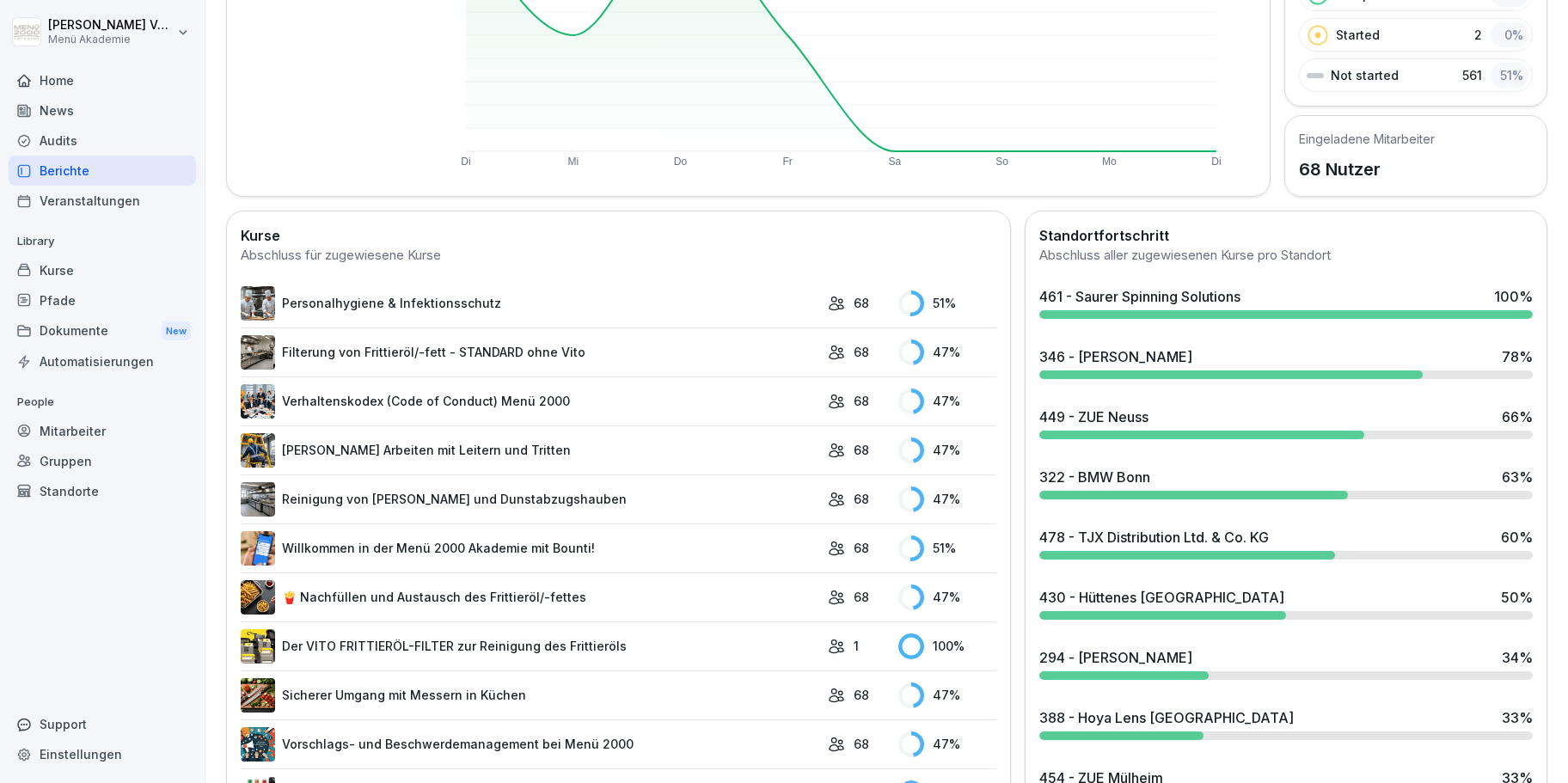
scroll to position [294, 0]
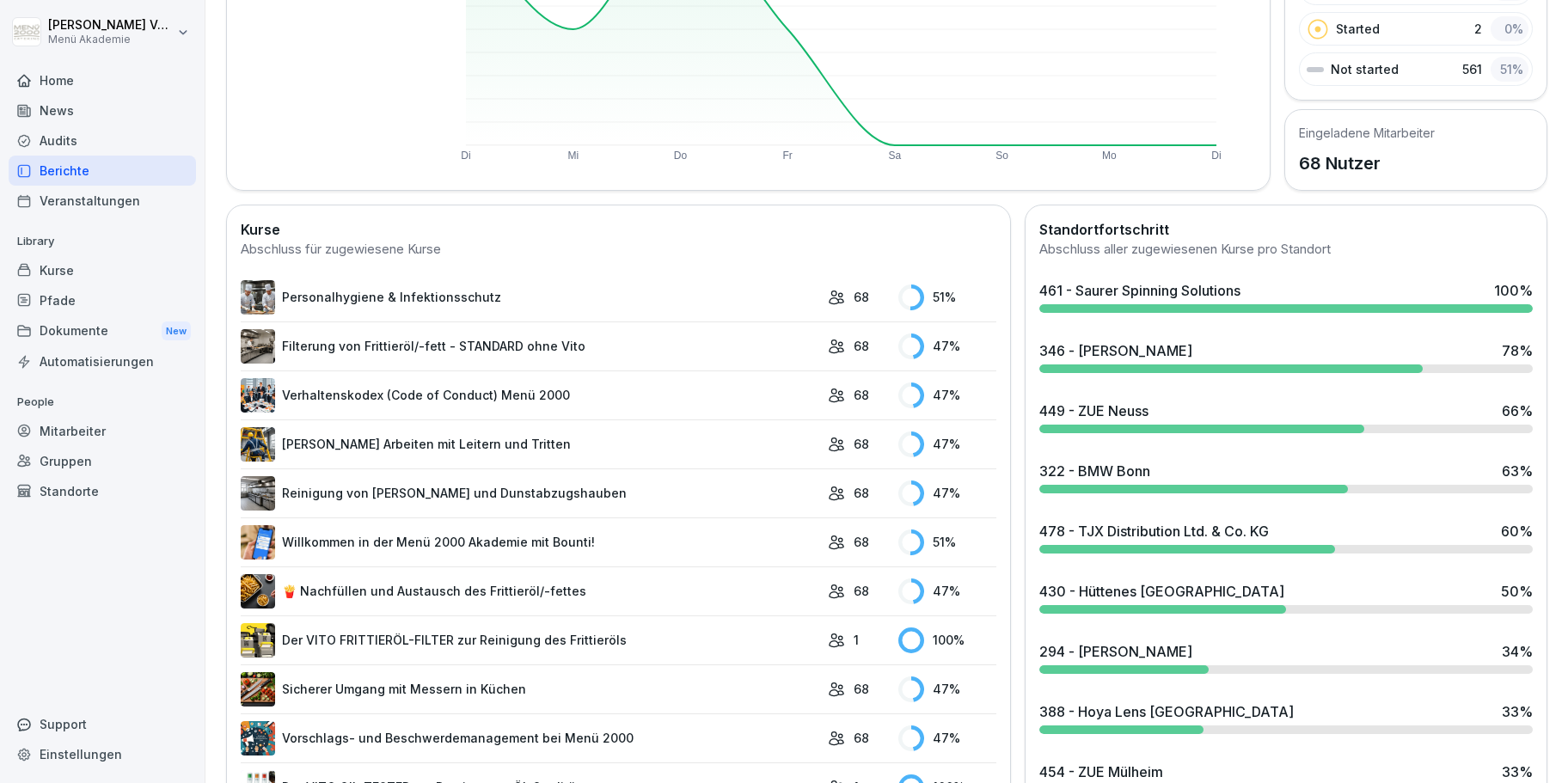
click at [1149, 472] on div "322 - BMW Bonn" at bounding box center [1095, 471] width 111 height 21
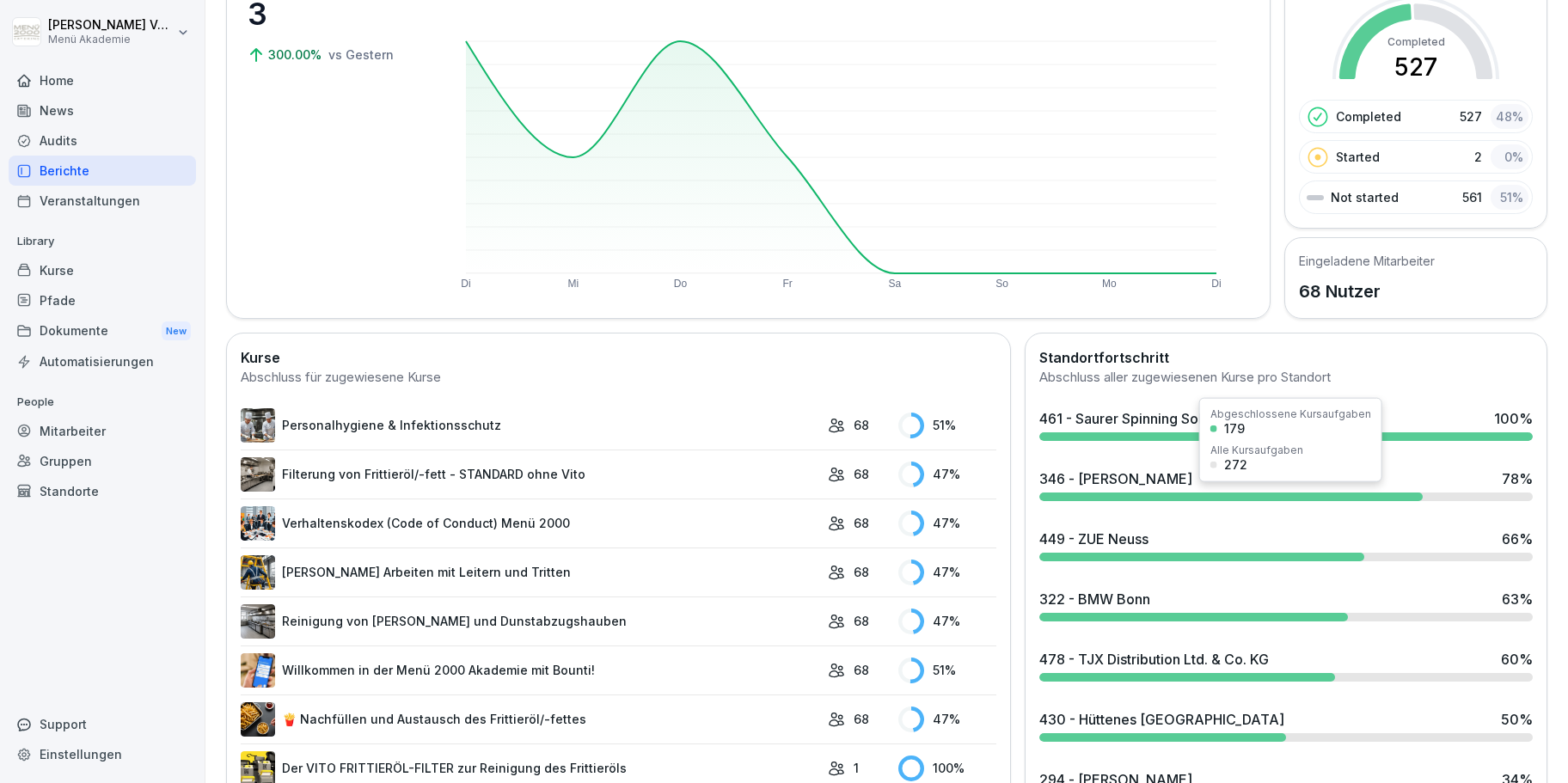
scroll to position [294, 0]
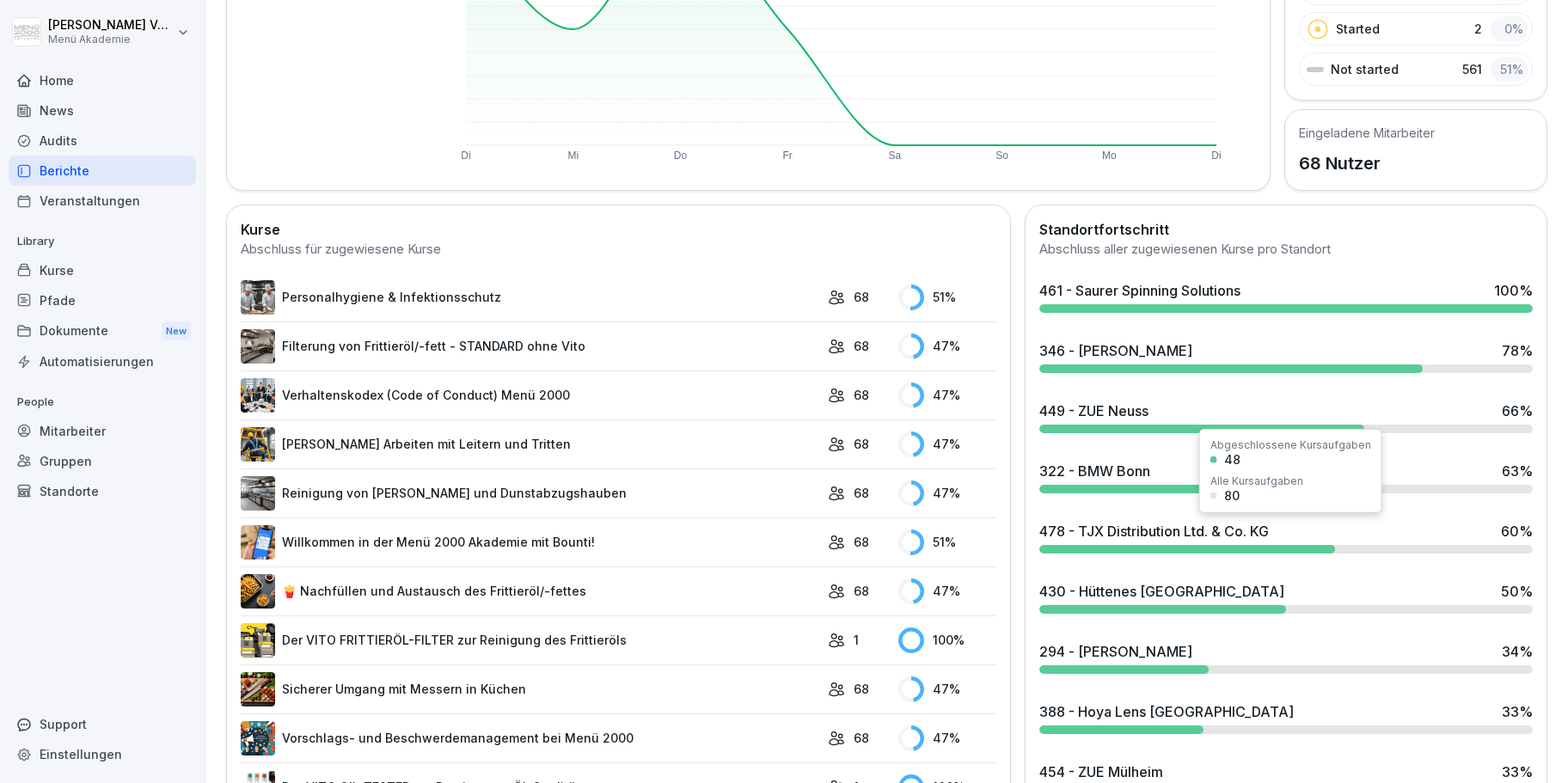
click at [1145, 538] on div "478 - TJX Distribution Ltd. & Co. KG" at bounding box center [1154, 531] width 229 height 21
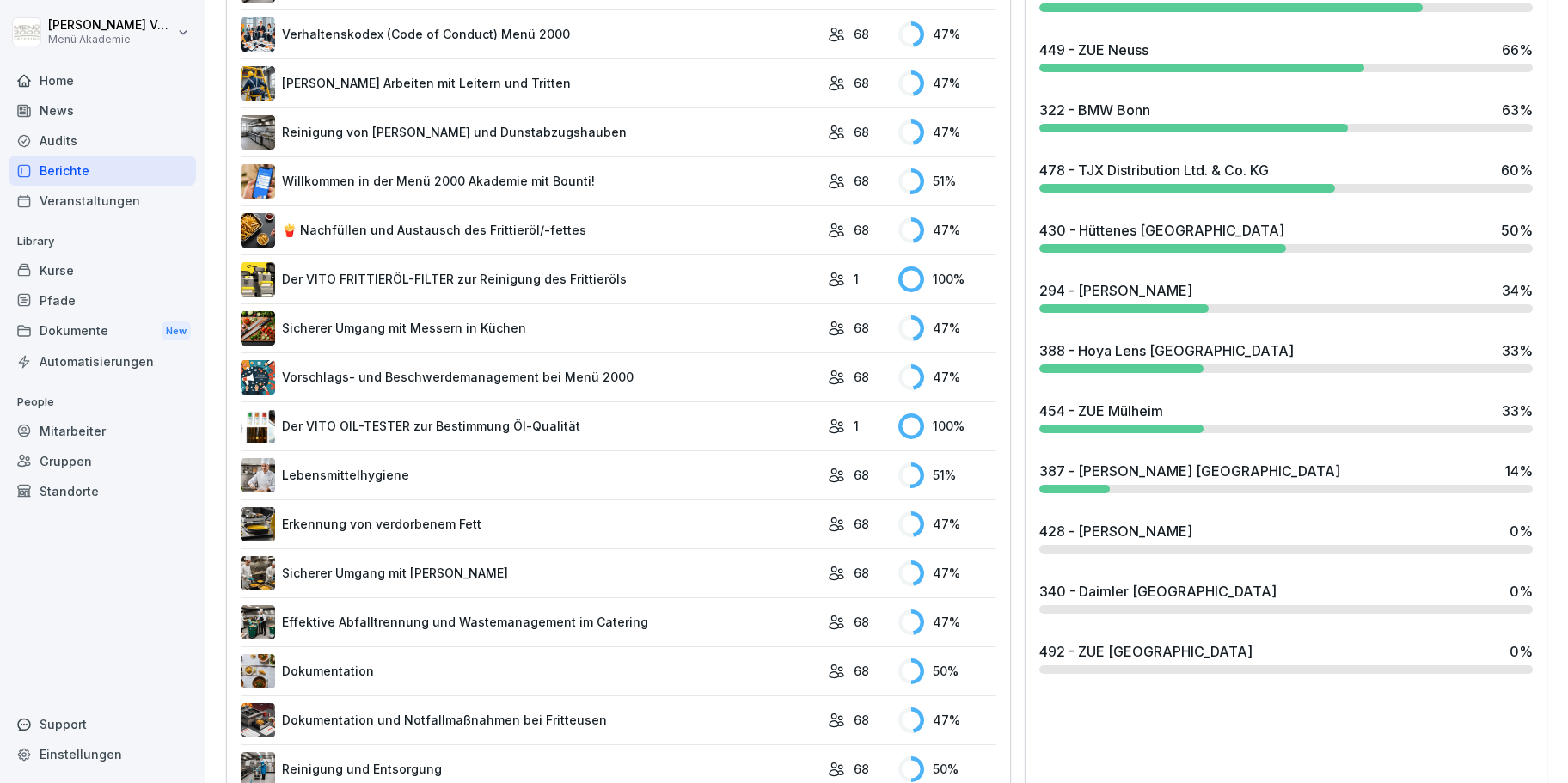
scroll to position [692, 0]
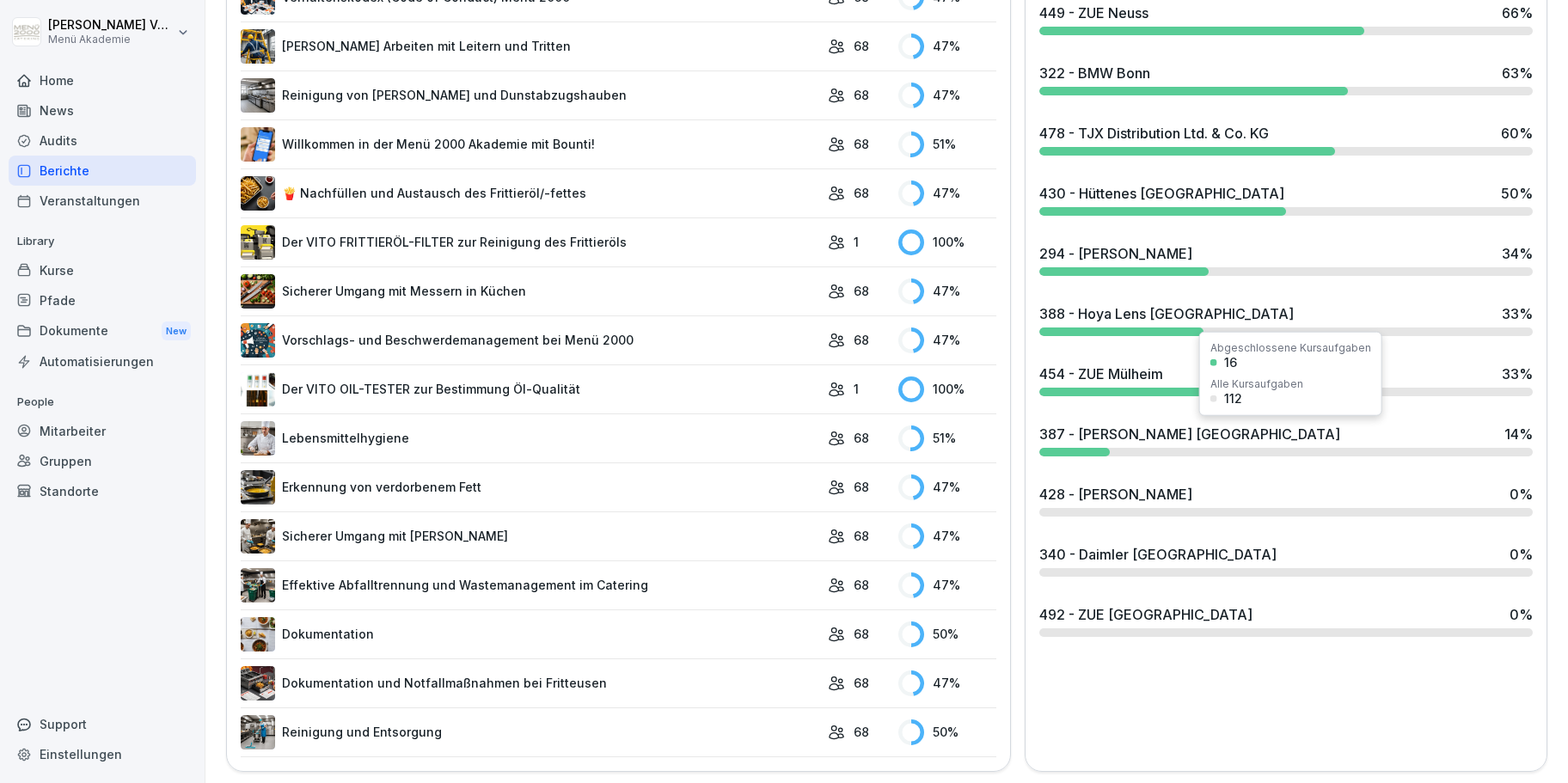
click at [1162, 452] on div at bounding box center [1285, 452] width 493 height 8
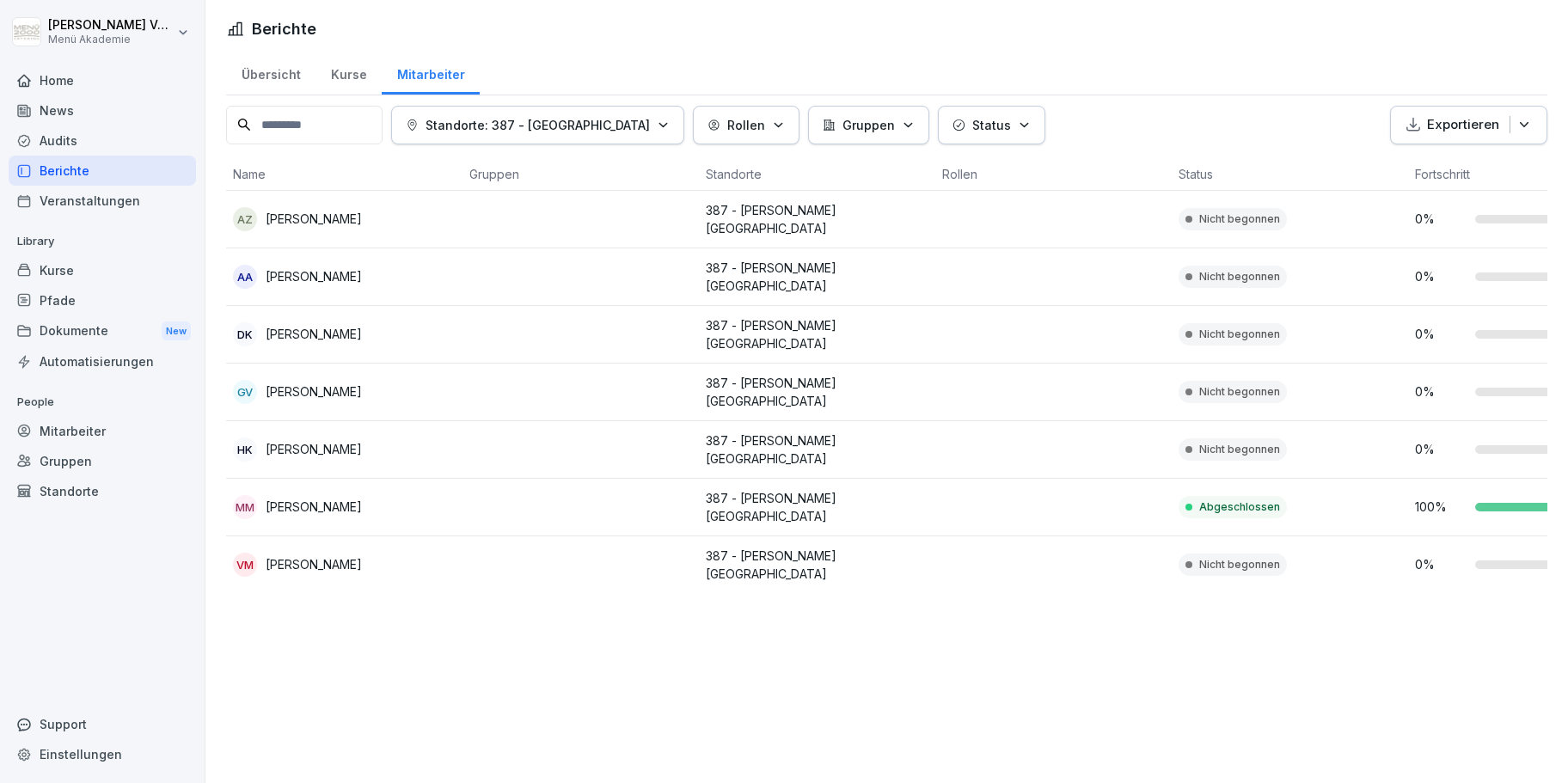
click at [294, 382] on p "[PERSON_NAME]" at bounding box center [314, 391] width 97 height 18
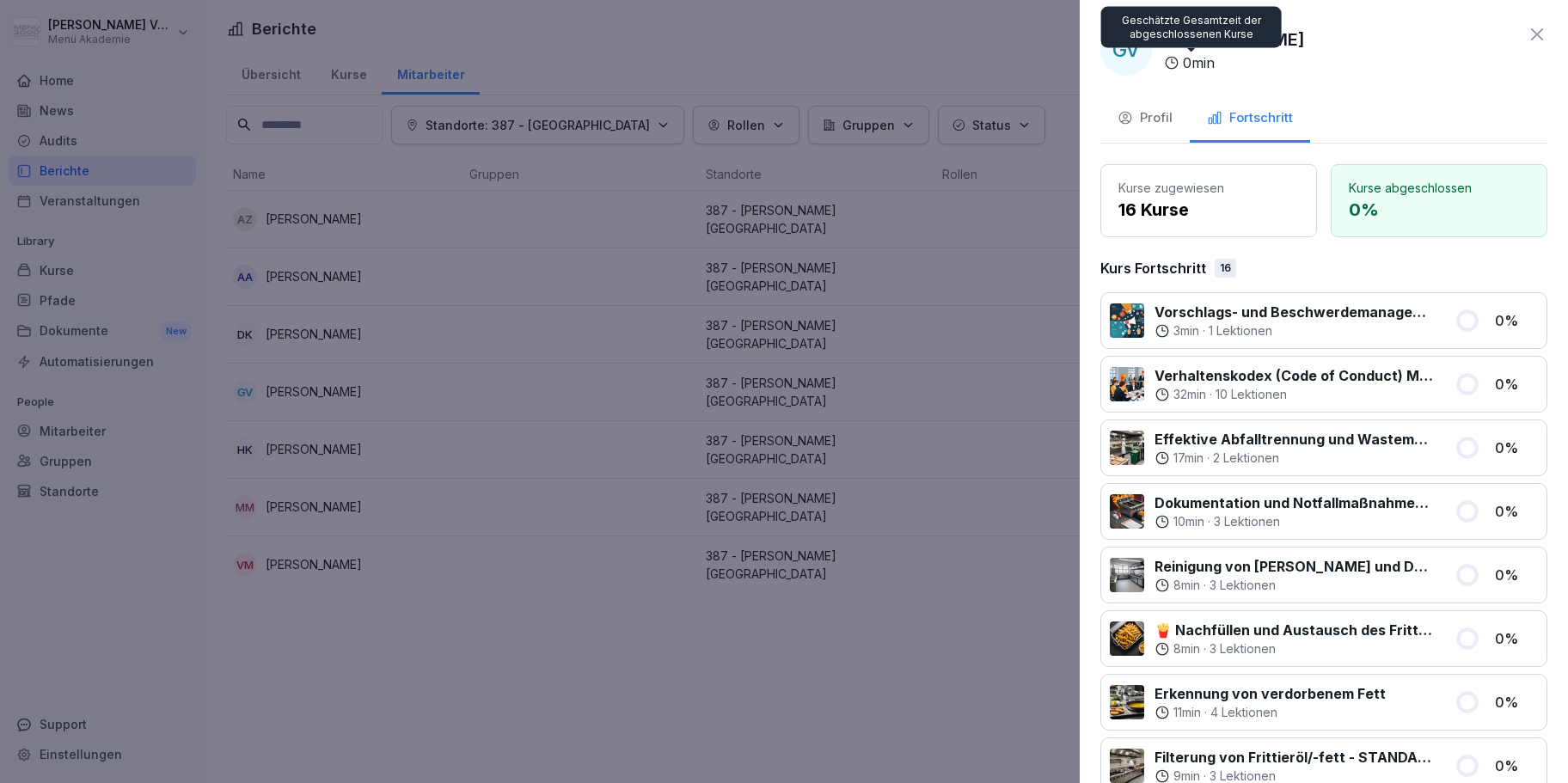
drag, startPoint x: 1306, startPoint y: 42, endPoint x: 1170, endPoint y: 55, distance: 136.6
click at [1170, 55] on div "[PERSON_NAME] 0 min" at bounding box center [1234, 49] width 141 height 46
click at [1338, 36] on div "GV [PERSON_NAME] 0 min" at bounding box center [1324, 50] width 447 height 52
drag, startPoint x: 1305, startPoint y: 37, endPoint x: 1156, endPoint y: 49, distance: 149.5
click at [1163, 49] on div "GV [PERSON_NAME] 0 min" at bounding box center [1203, 50] width 205 height 52
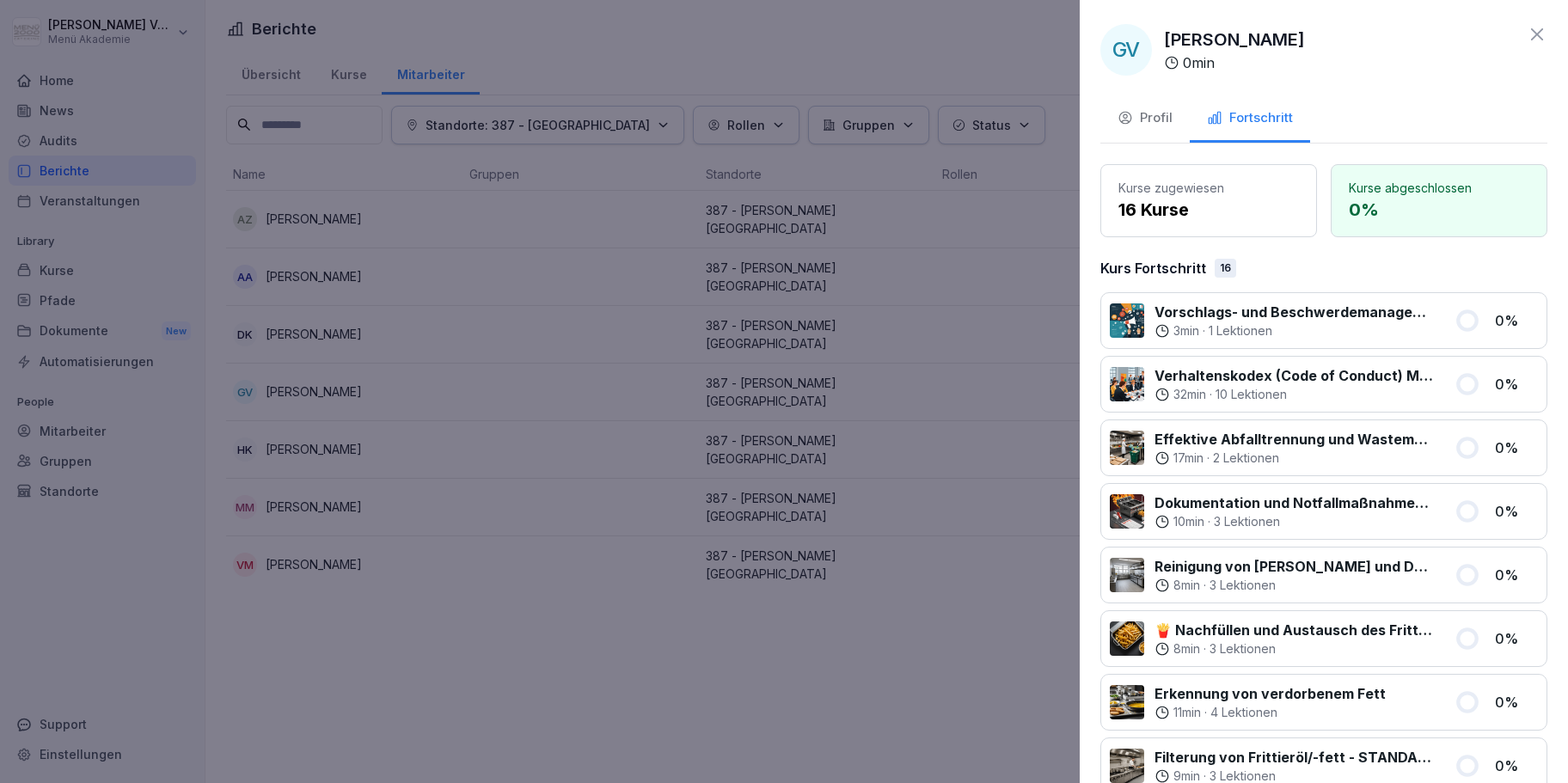
copy p "[PERSON_NAME]"
drag, startPoint x: 1070, startPoint y: 115, endPoint x: 1053, endPoint y: 113, distance: 17.1
click at [1070, 115] on div at bounding box center [784, 392] width 1568 height 783
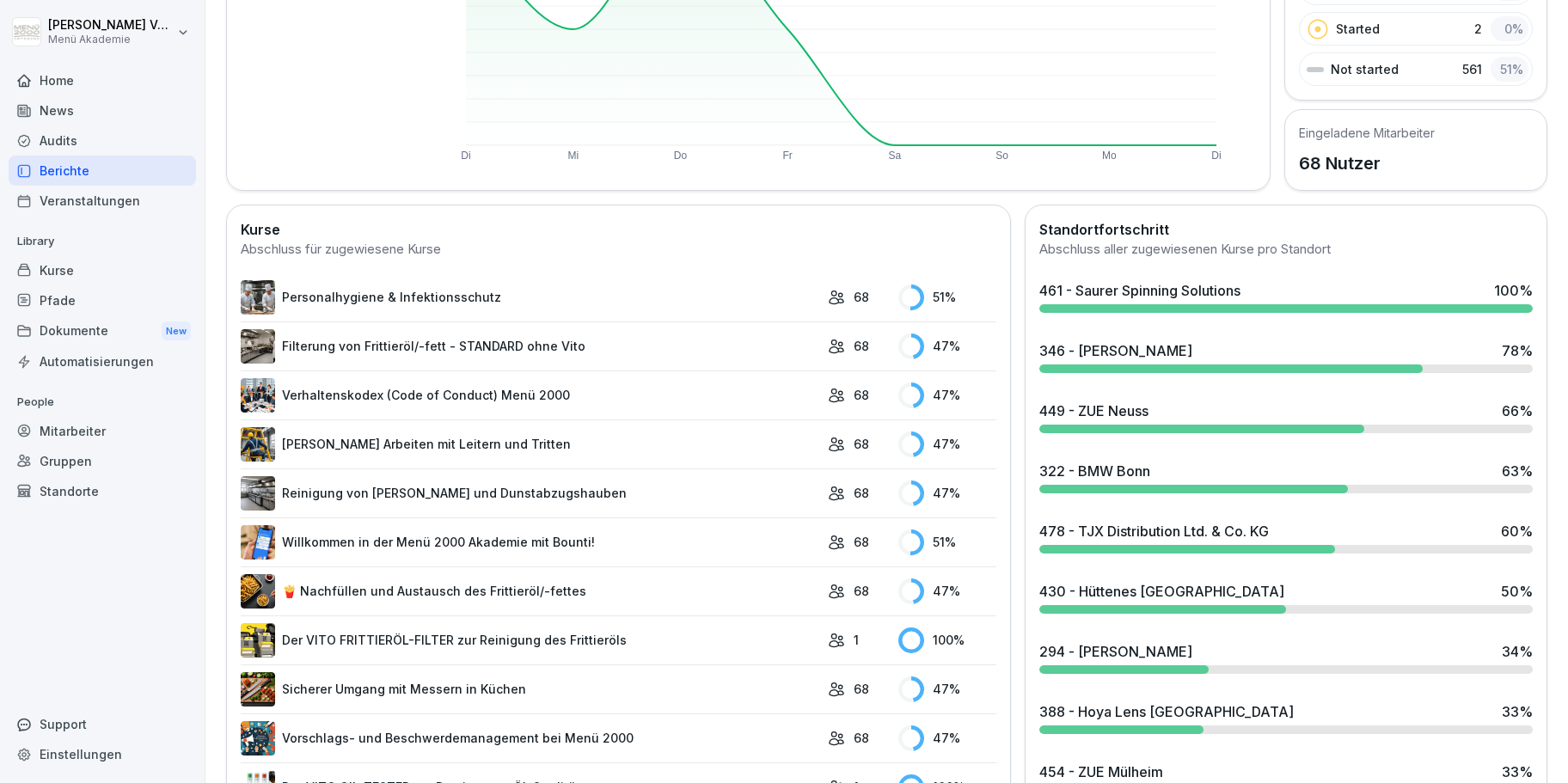
scroll to position [392, 0]
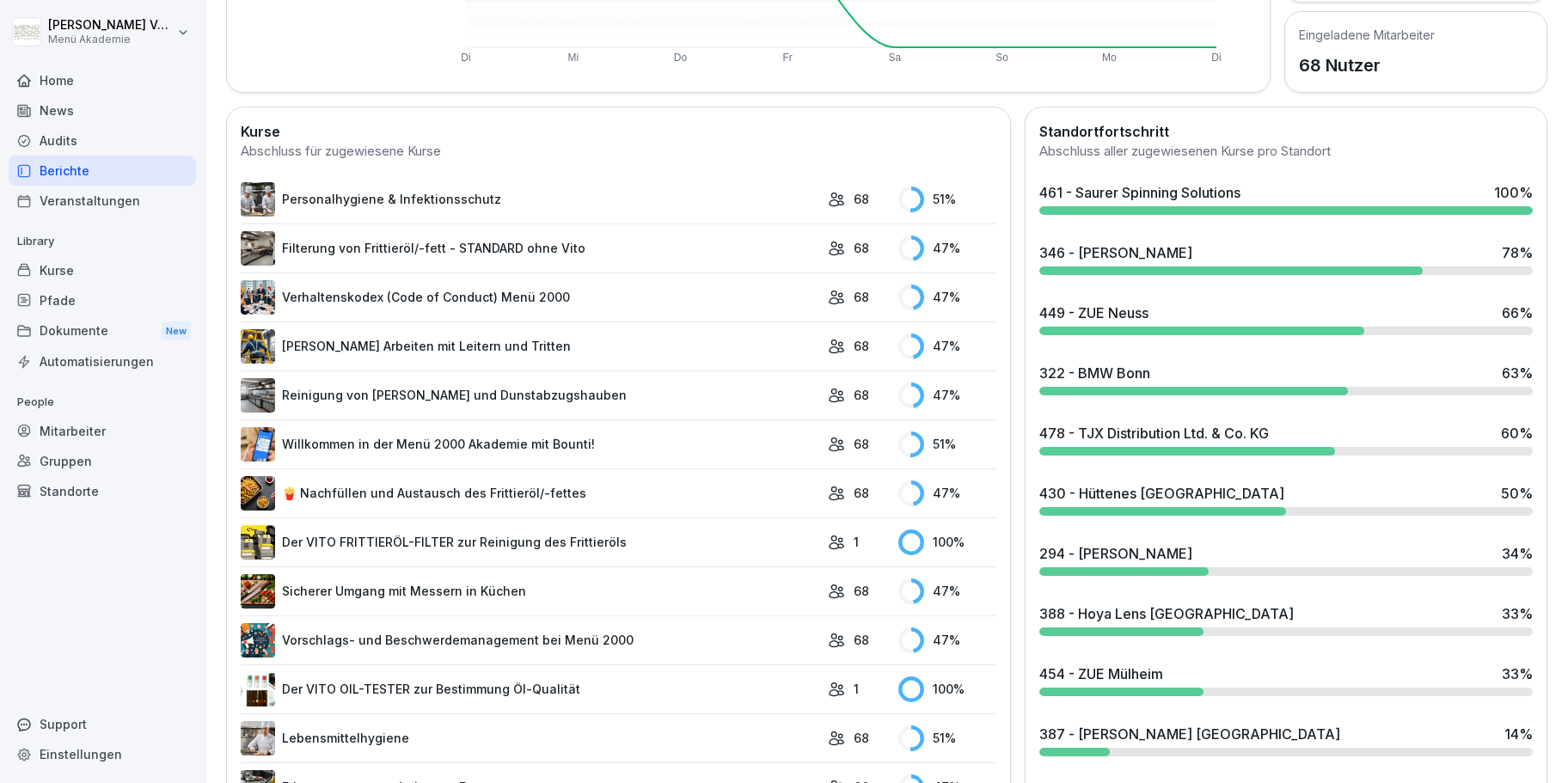
click at [1153, 502] on div "430 - Hüttenes [GEOGRAPHIC_DATA]" at bounding box center [1161, 493] width 245 height 21
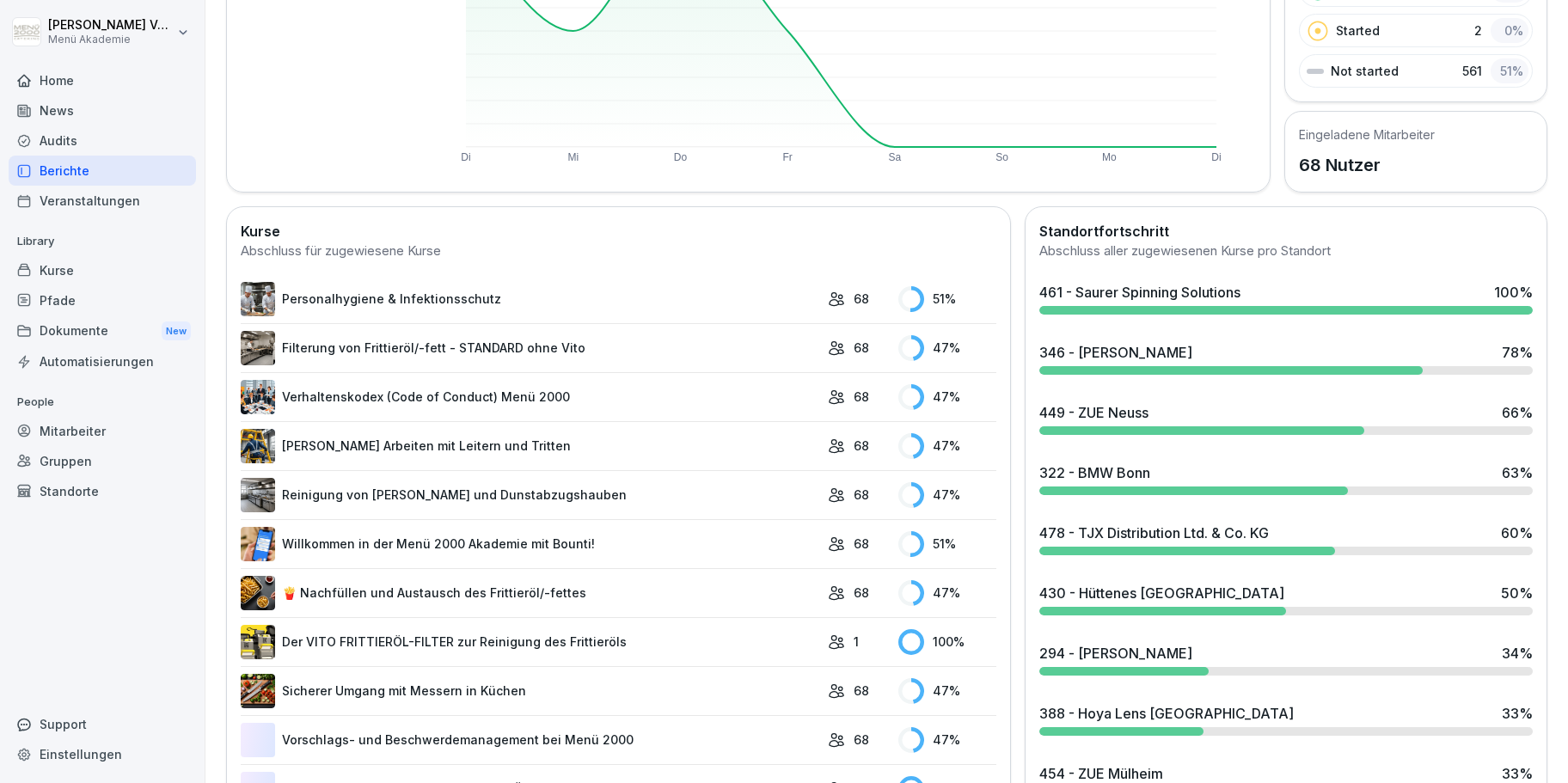
scroll to position [294, 0]
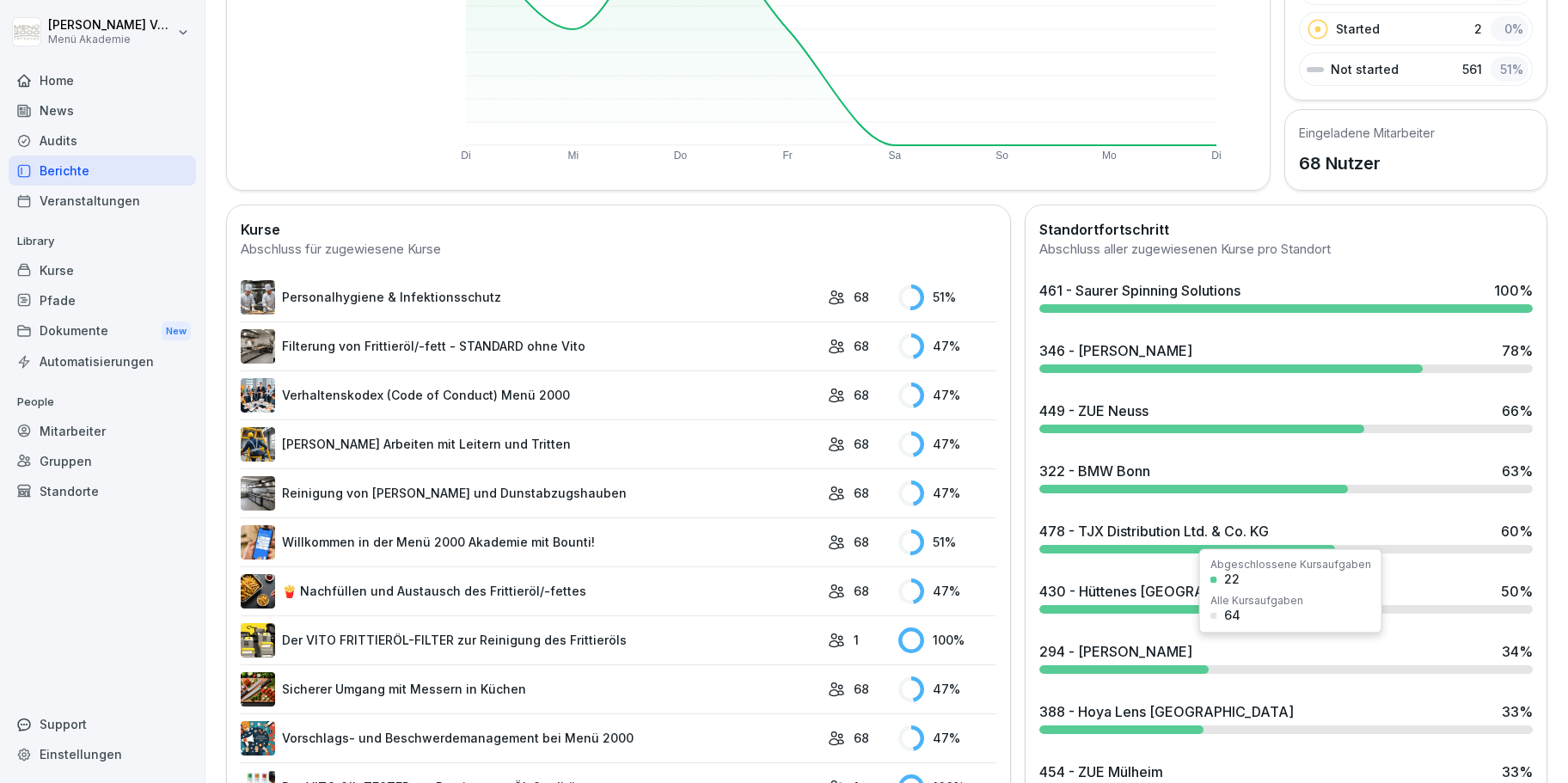
click at [1172, 649] on div "294 - [PERSON_NAME] 34 %" at bounding box center [1285, 652] width 493 height 21
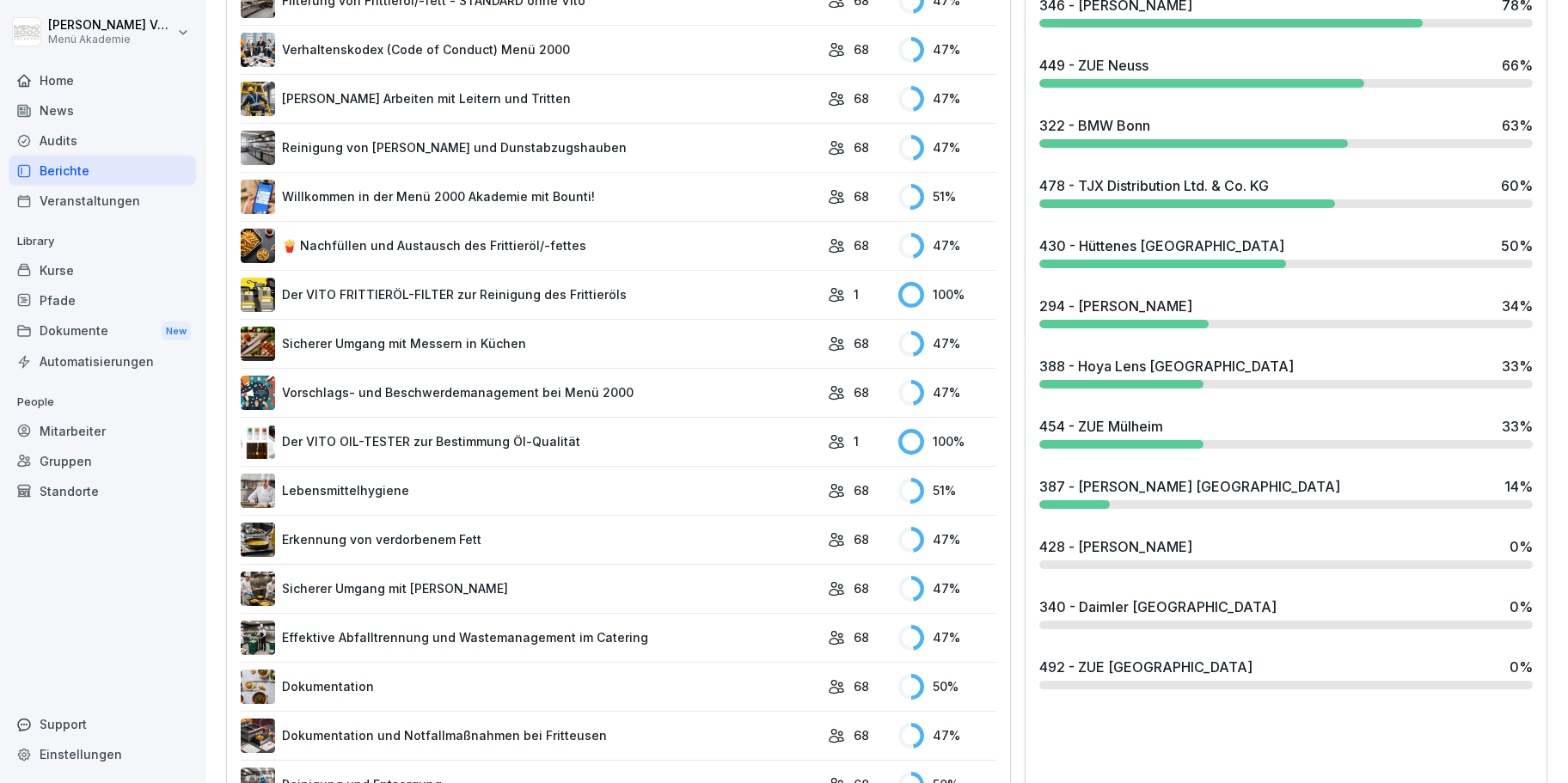
scroll to position [686, 0]
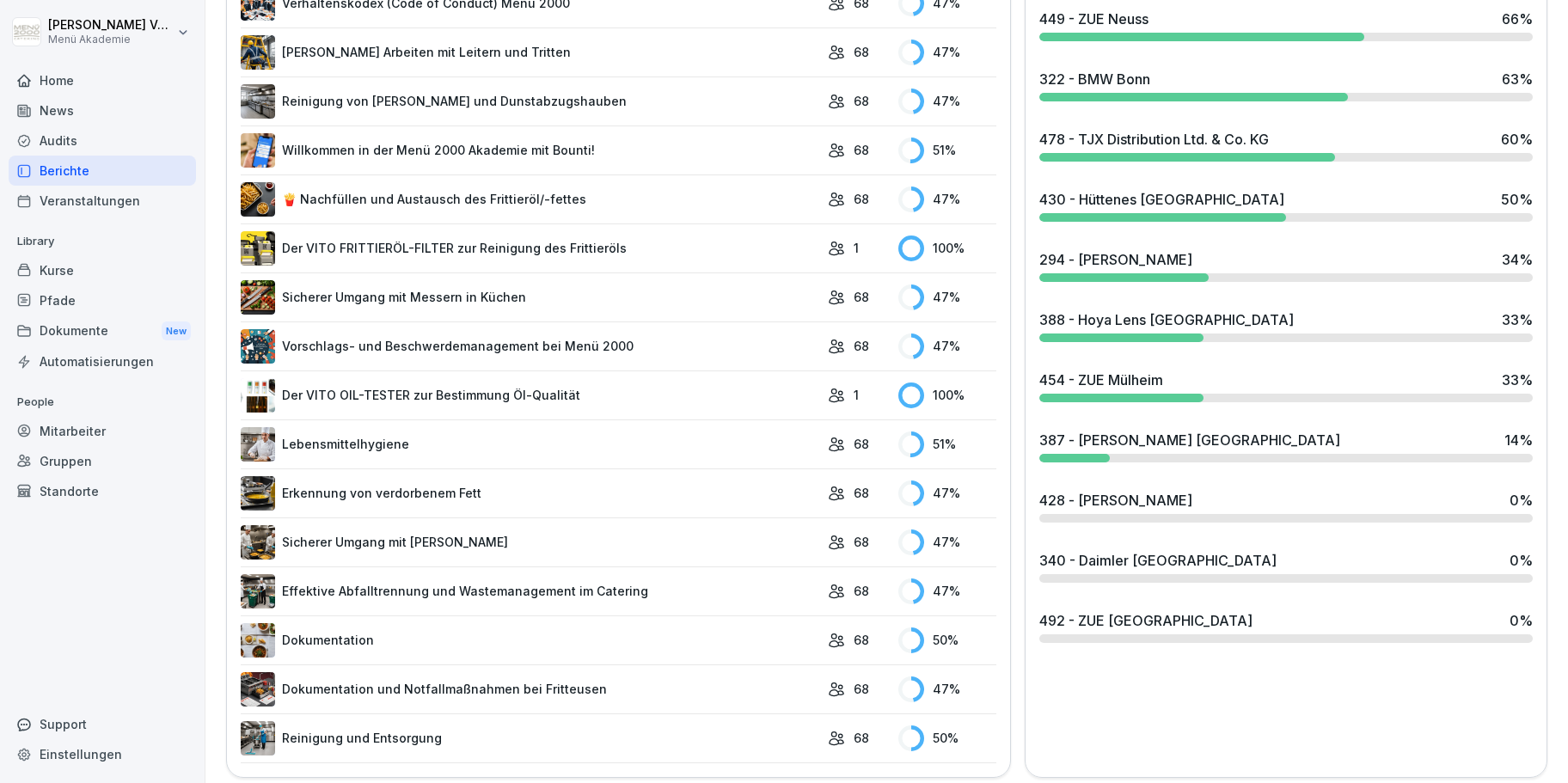
click at [1161, 383] on div "454 - ZUE Mülheim" at bounding box center [1101, 380] width 124 height 21
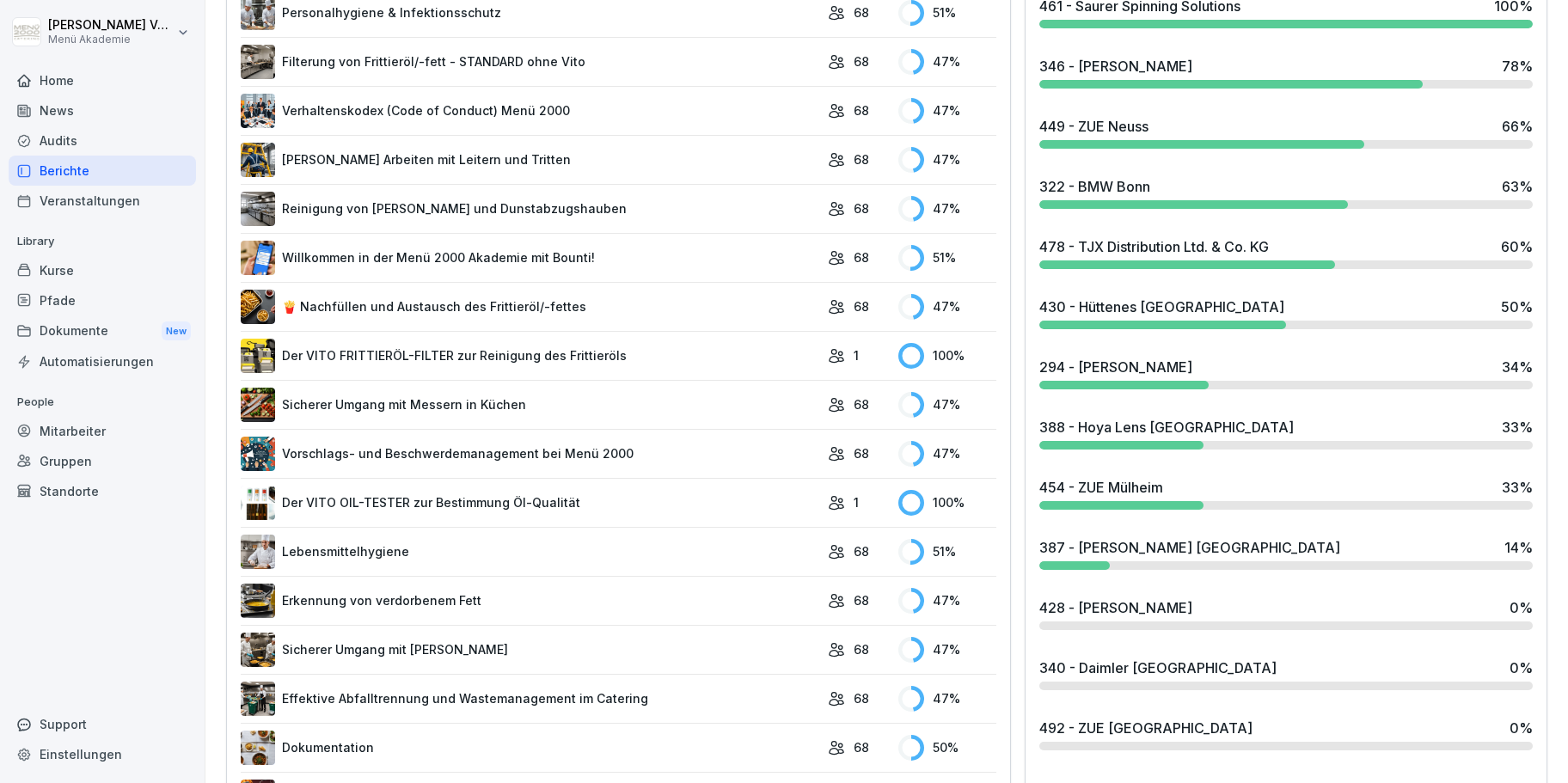
scroll to position [588, 0]
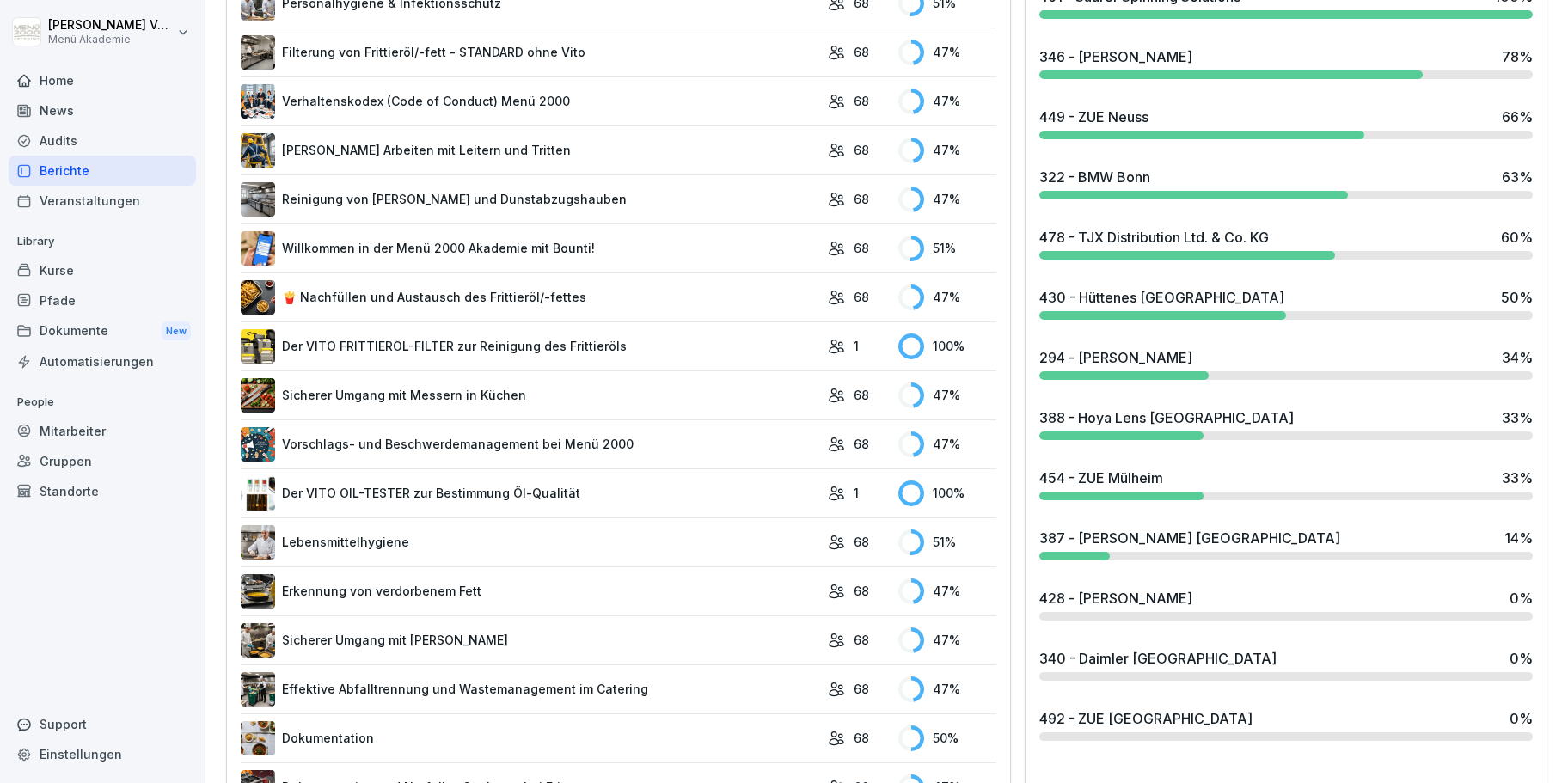
click at [1142, 432] on div "388 - Hoya Lens [GEOGRAPHIC_DATA] 33 %" at bounding box center [1285, 423] width 507 height 46
